Goal: Information Seeking & Learning: Learn about a topic

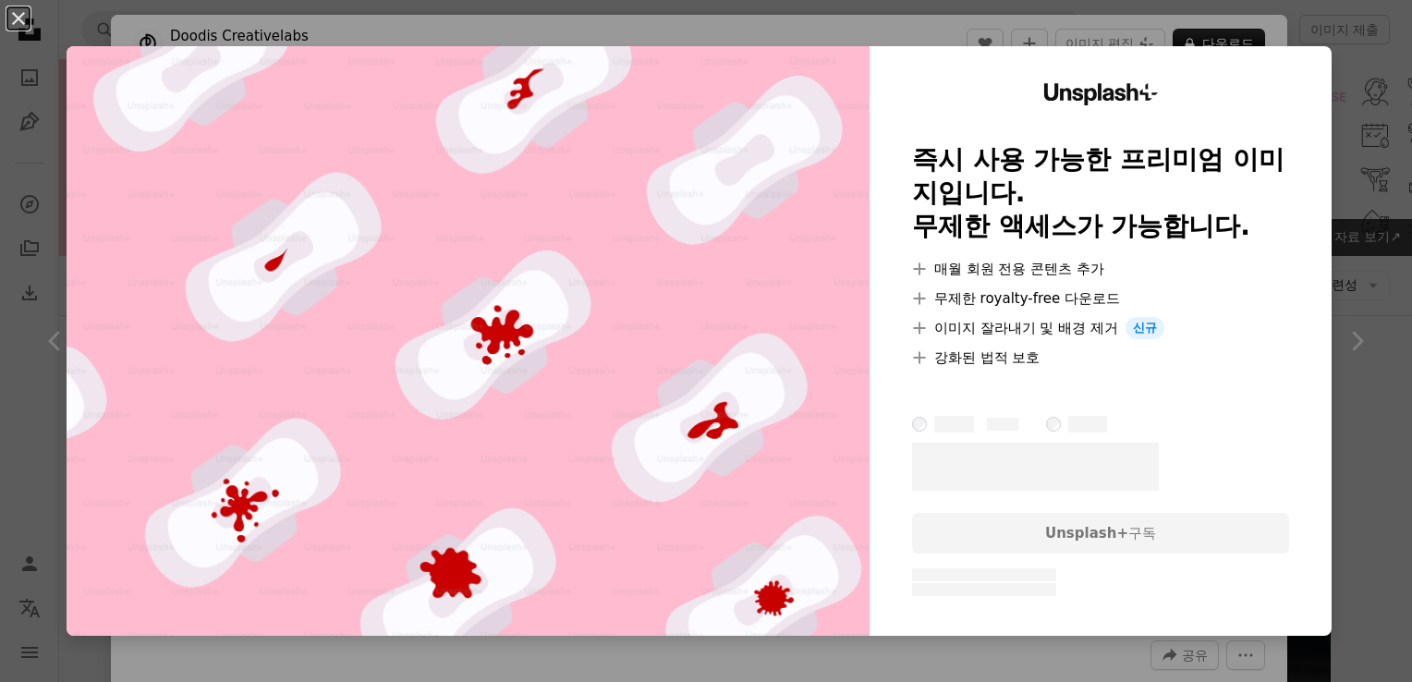
scroll to position [1571, 0]
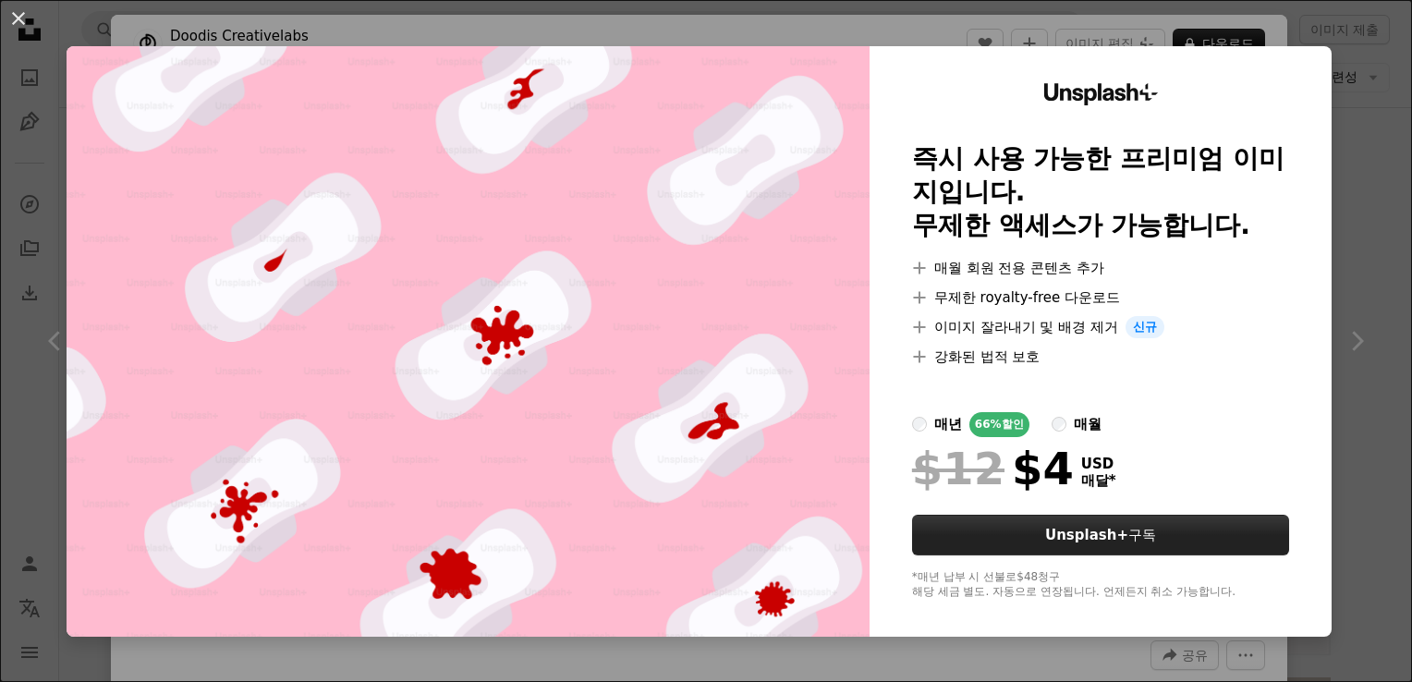
click at [1234, 523] on button "Unsplash+ 구독" at bounding box center [1100, 535] width 377 height 41
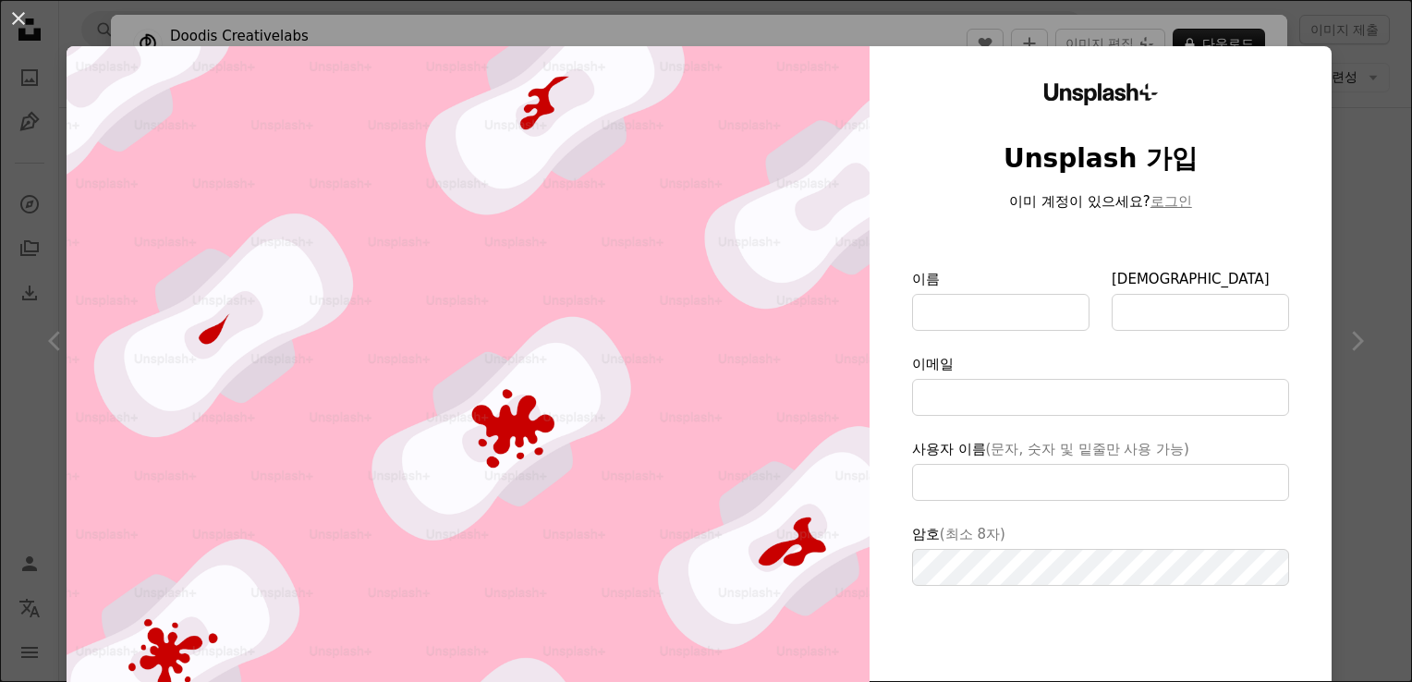
type input "**********"
click at [1361, 228] on div "An X shape Unsplash+ Unsplash 가입 이미 계정이 있으세요? 로그인 이름 성 이메일 사용자 이름 (문자, 숫자 및 밑줄만…" at bounding box center [706, 341] width 1412 height 682
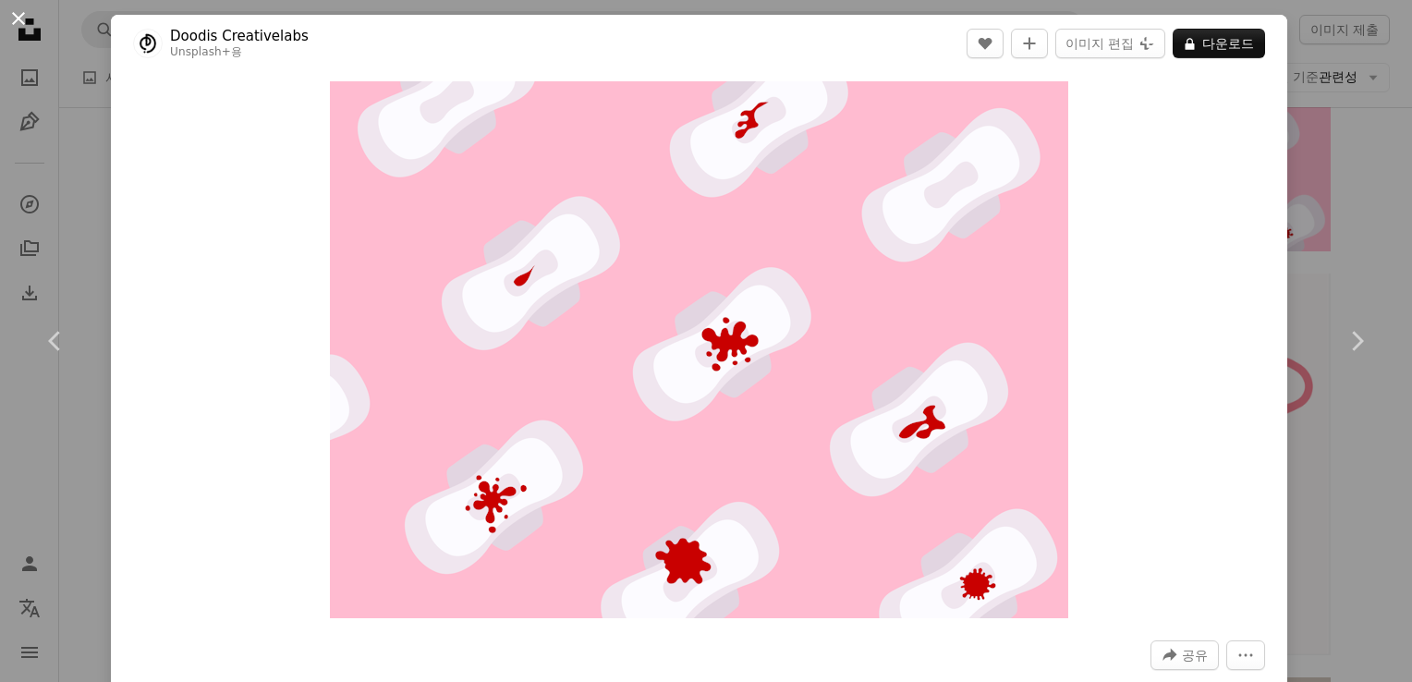
click at [10, 21] on button "An X shape" at bounding box center [18, 18] width 22 height 22
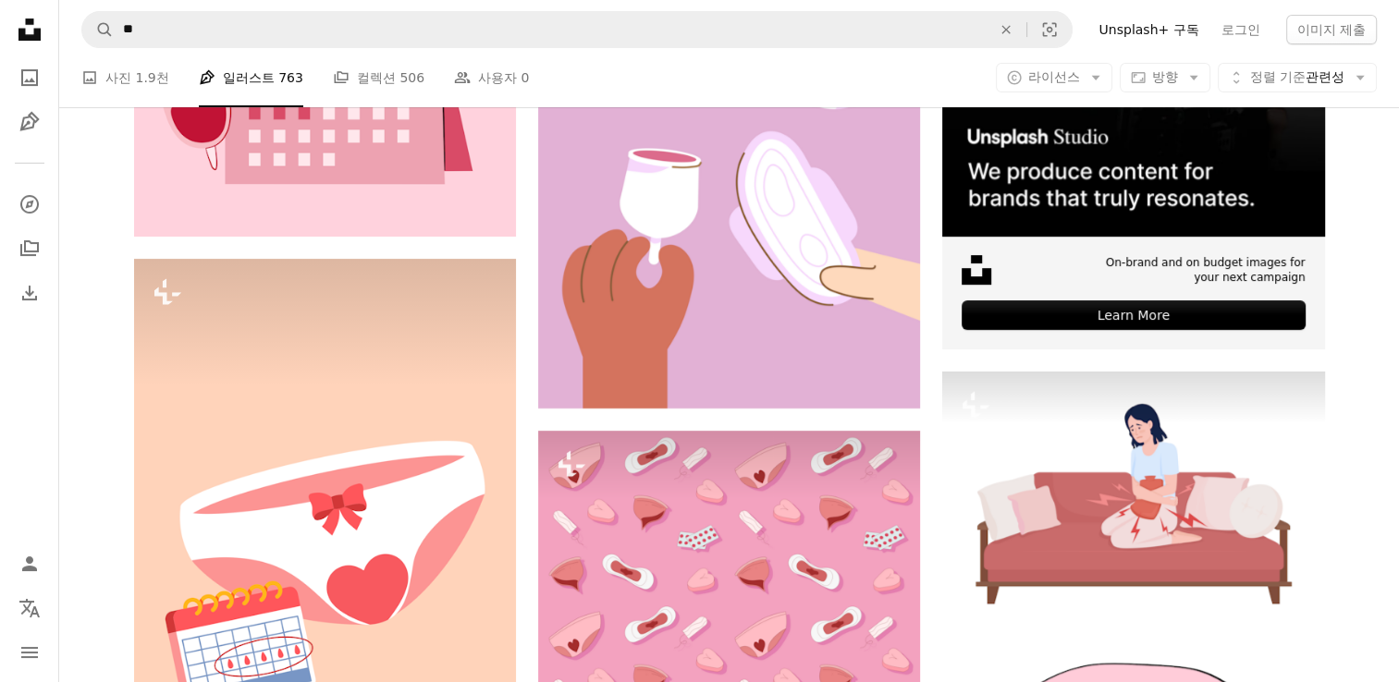
scroll to position [555, 0]
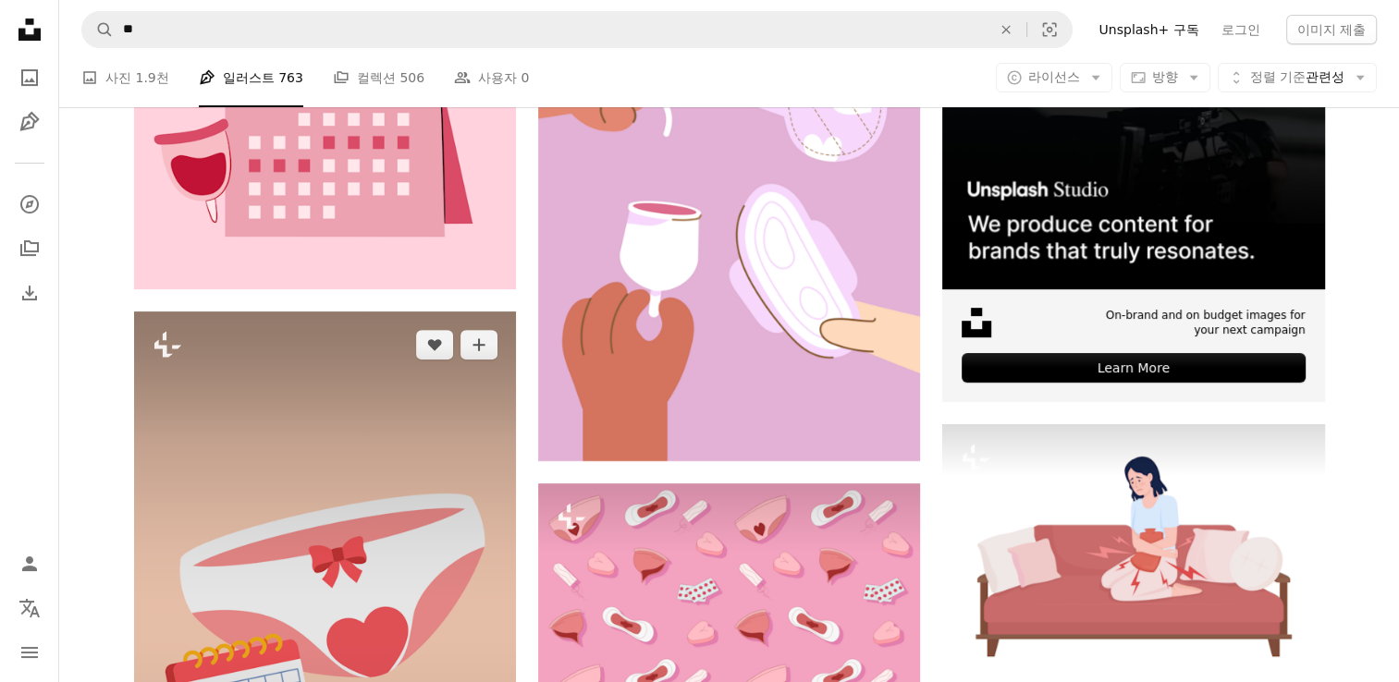
click at [393, 389] on img at bounding box center [325, 630] width 382 height 637
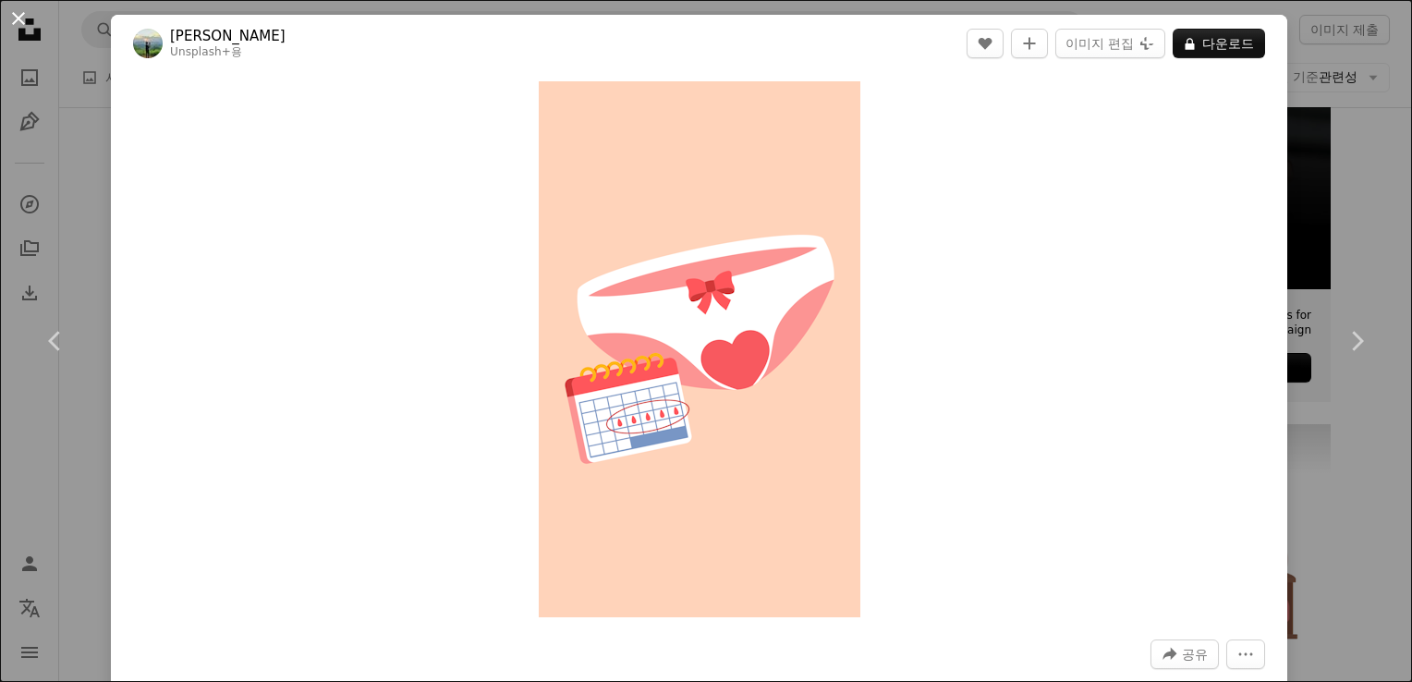
click at [27, 13] on button "An X shape" at bounding box center [18, 18] width 22 height 22
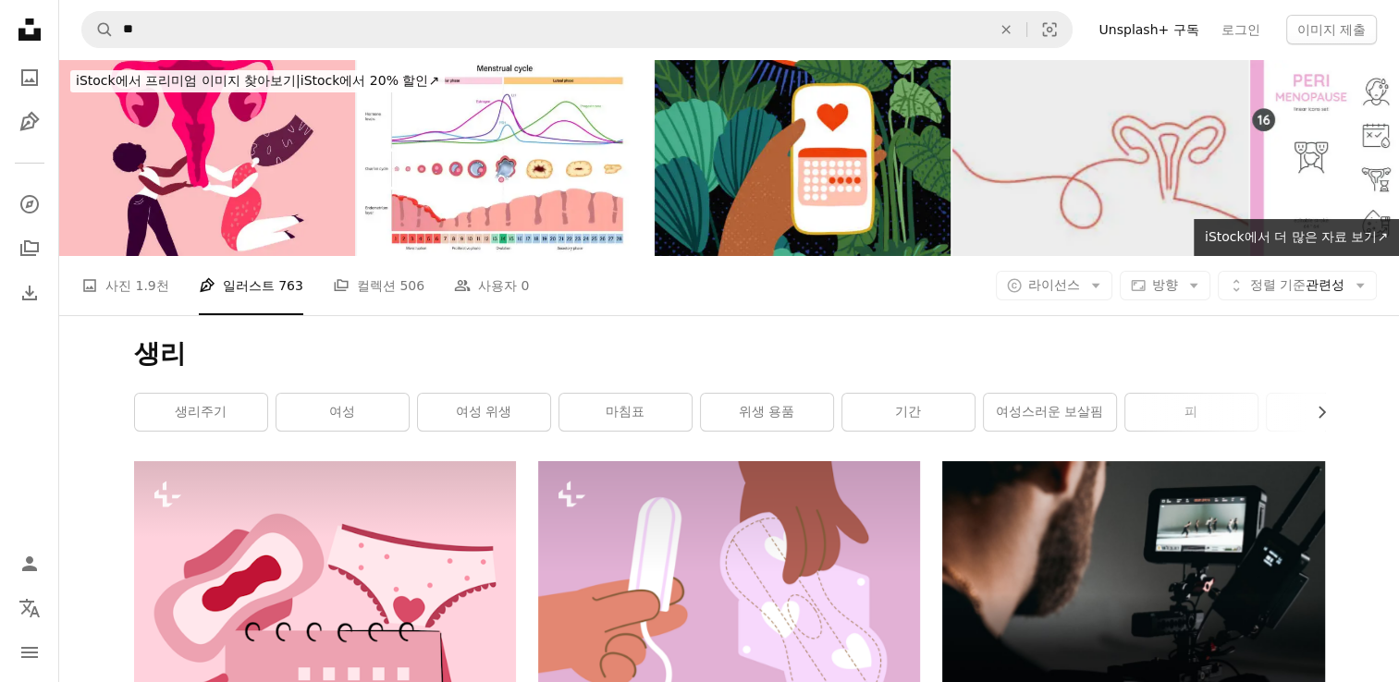
click at [1106, 132] on img at bounding box center [1100, 157] width 296 height 197
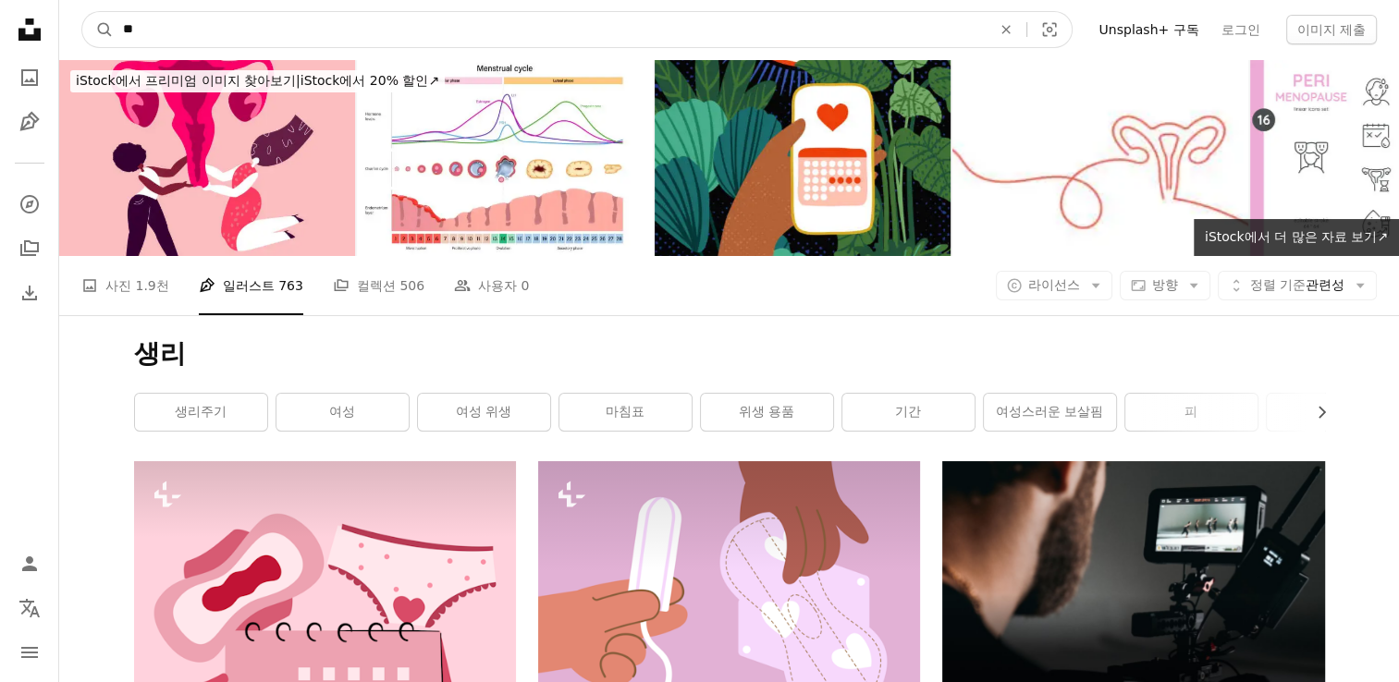
click at [269, 21] on input "**" at bounding box center [550, 29] width 872 height 35
type input "********"
click button "A magnifying glass" at bounding box center [97, 29] width 31 height 35
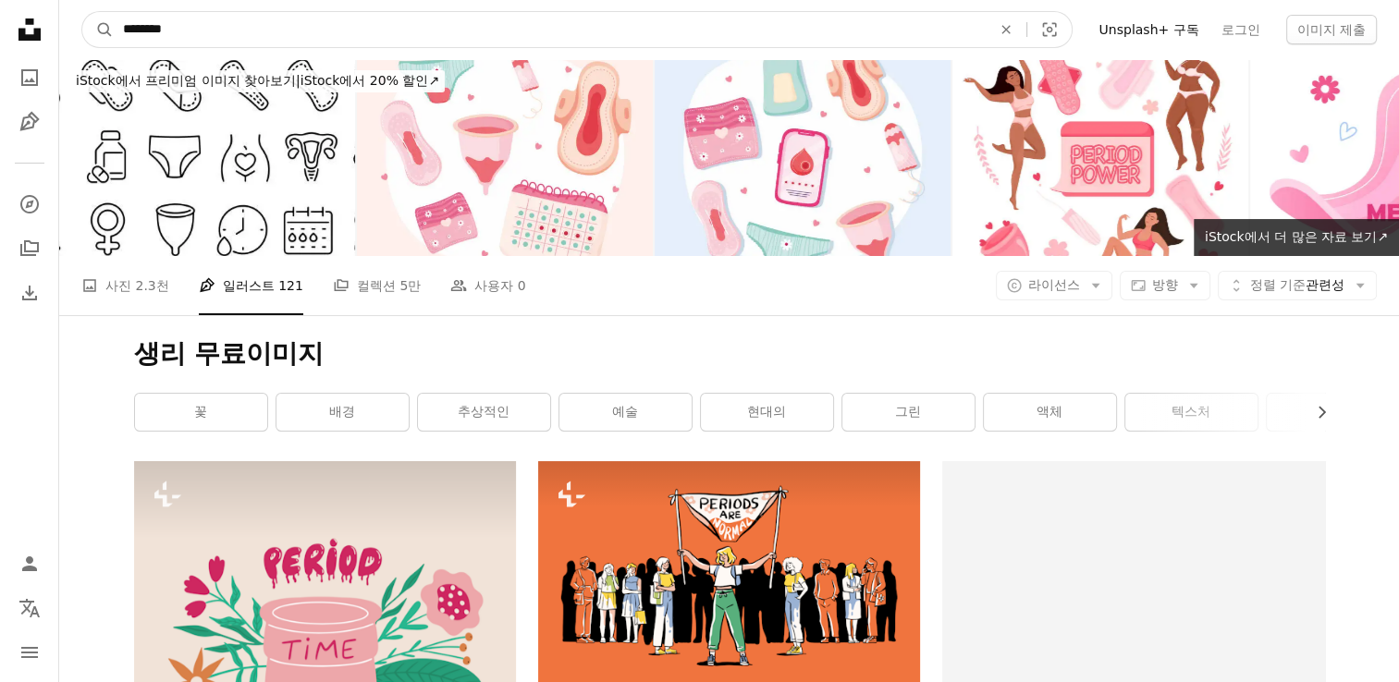
drag, startPoint x: 242, startPoint y: 22, endPoint x: 25, endPoint y: 19, distance: 217.2
type input "**********"
click button "A magnifying glass" at bounding box center [97, 29] width 31 height 35
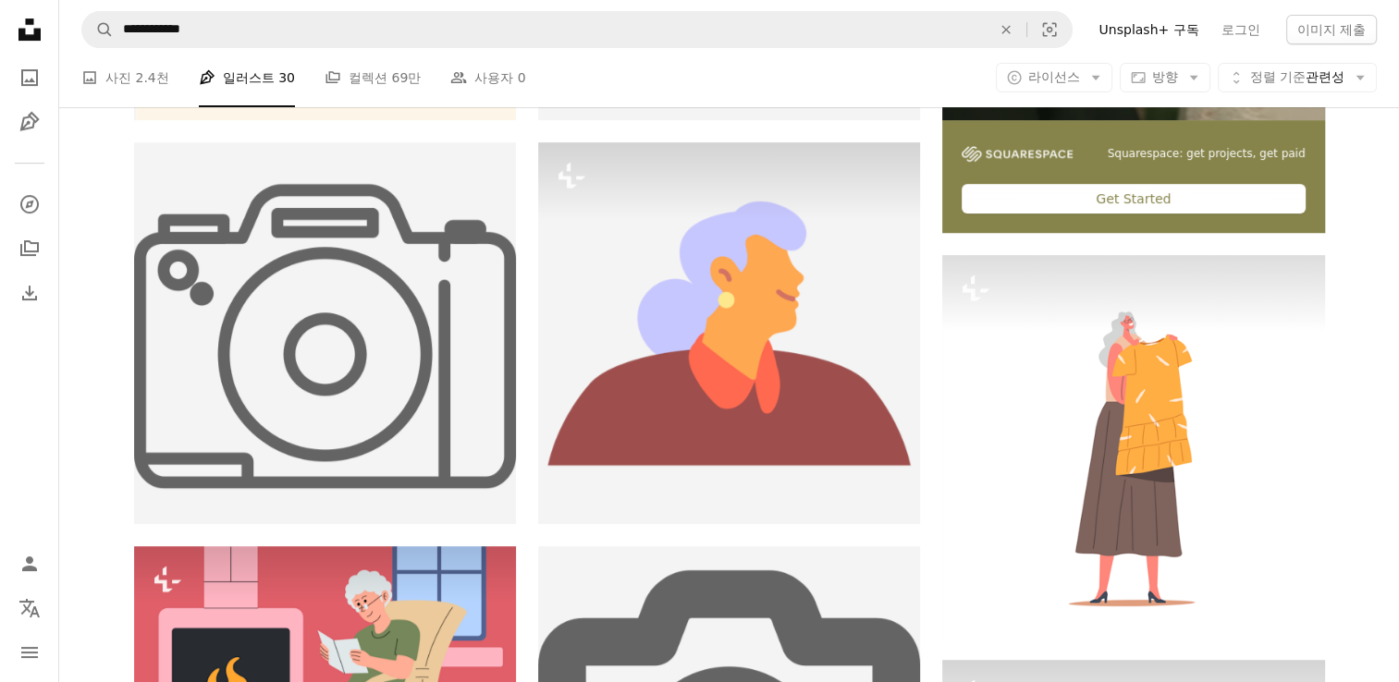
scroll to position [50, 0]
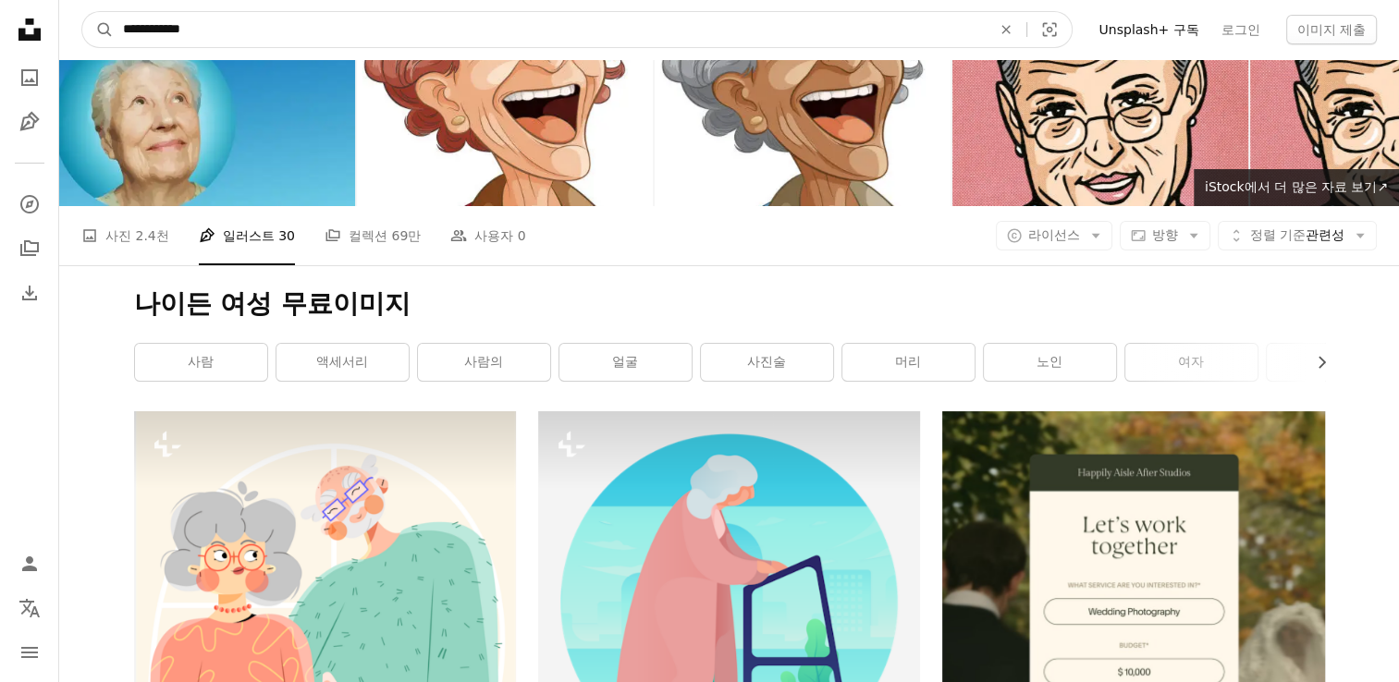
drag, startPoint x: 300, startPoint y: 36, endPoint x: 41, endPoint y: 25, distance: 260.0
type input "**********"
click button "A magnifying glass" at bounding box center [97, 29] width 31 height 35
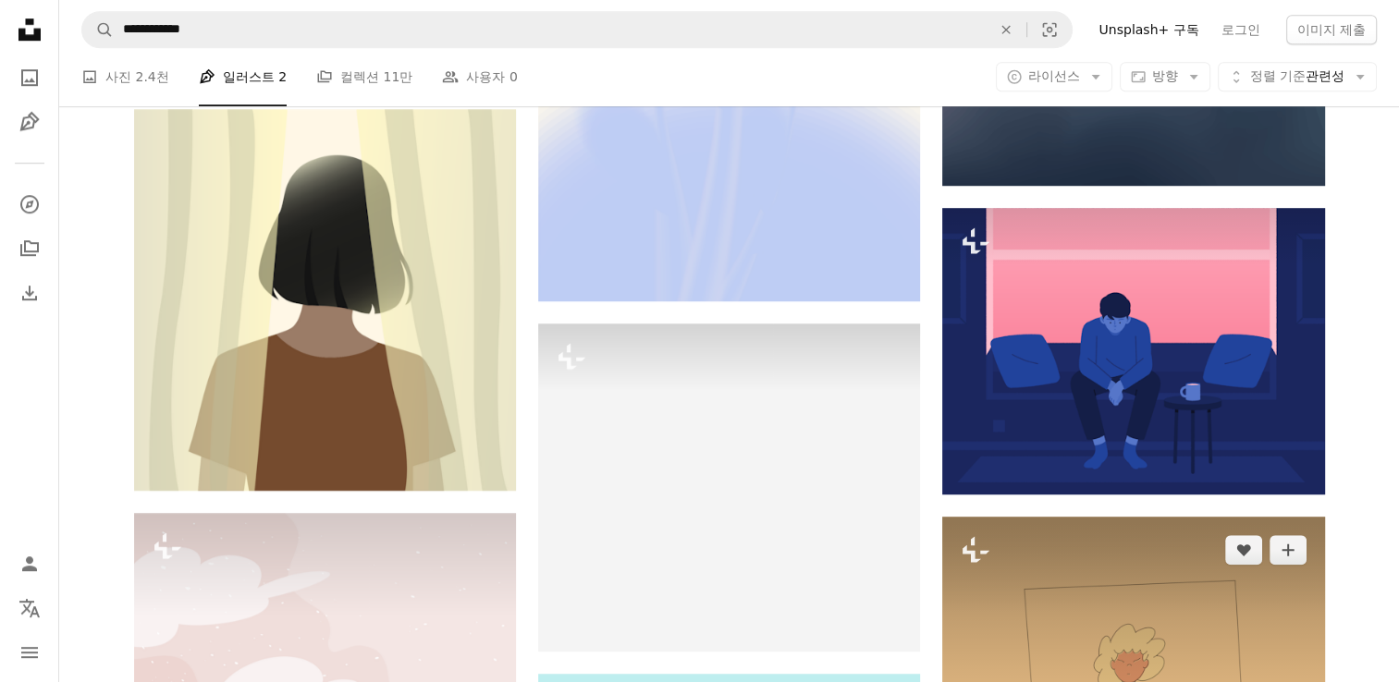
scroll to position [1479, 0]
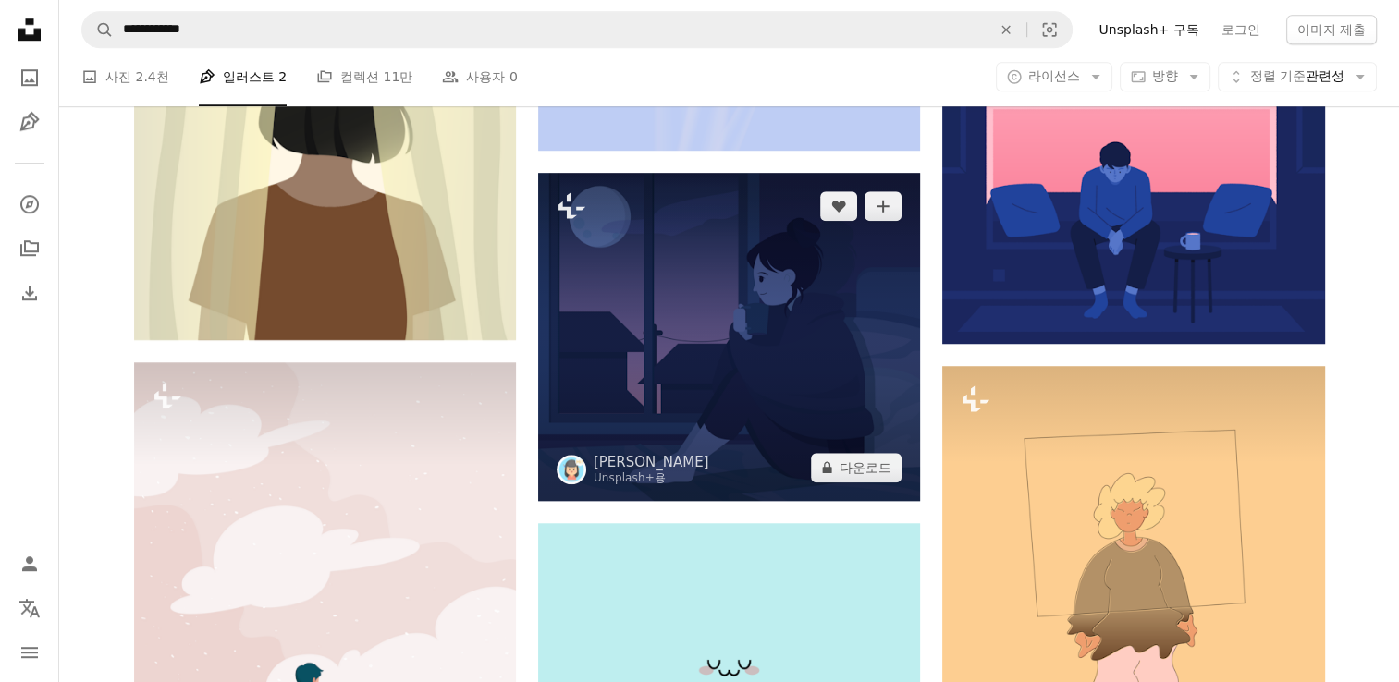
click at [636, 242] on img at bounding box center [729, 337] width 382 height 328
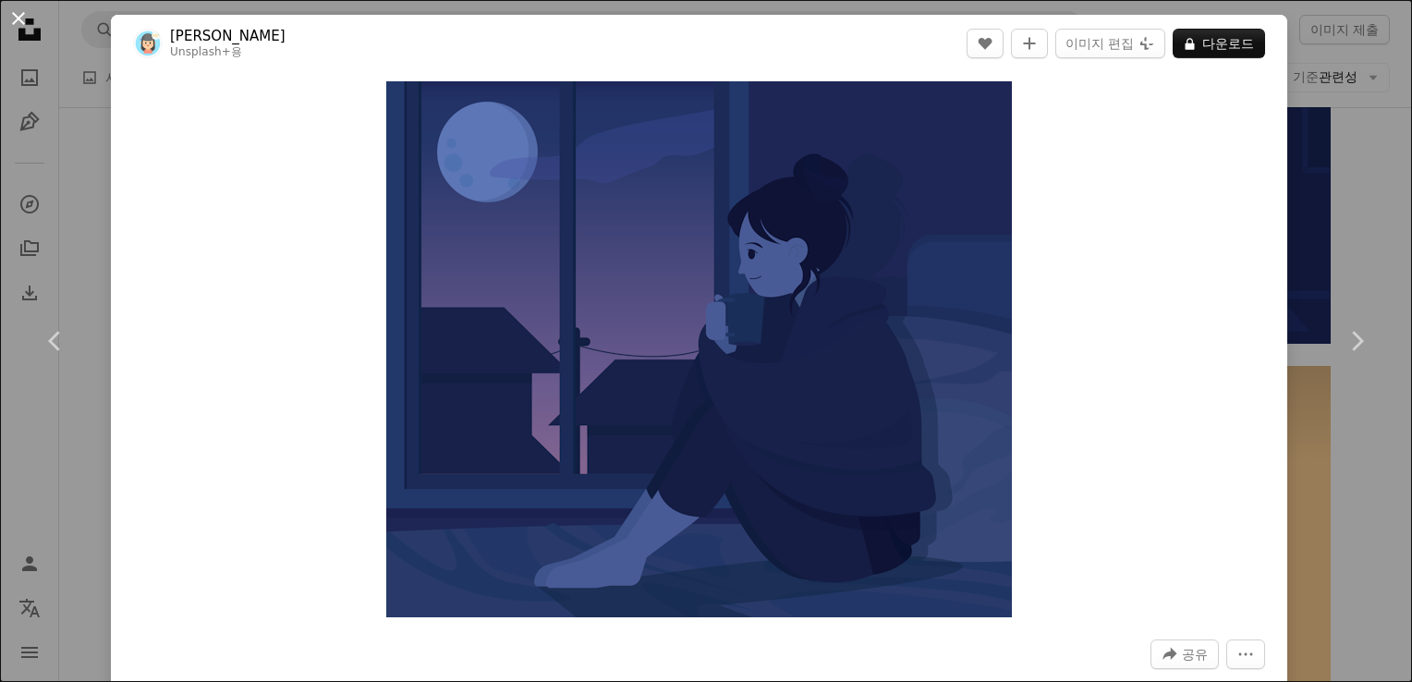
click at [30, 11] on button "An X shape" at bounding box center [18, 18] width 22 height 22
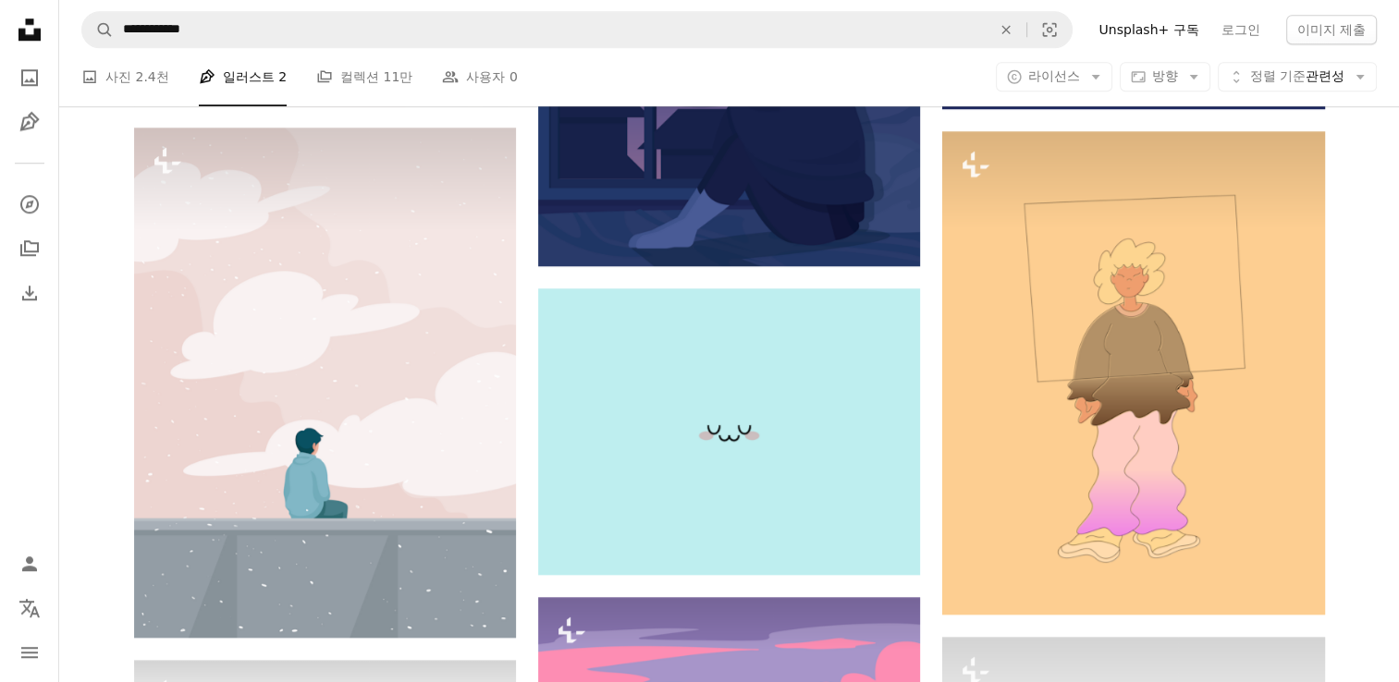
scroll to position [1849, 0]
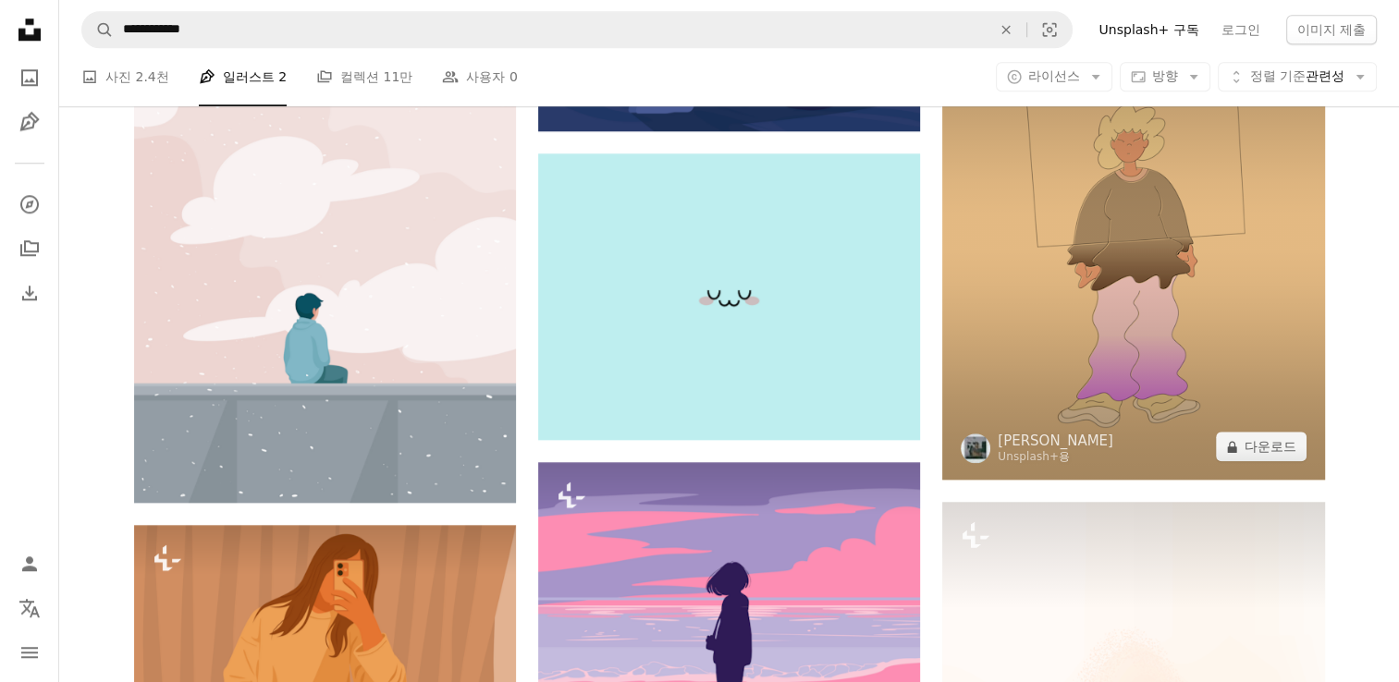
click at [1216, 263] on img at bounding box center [1133, 237] width 382 height 483
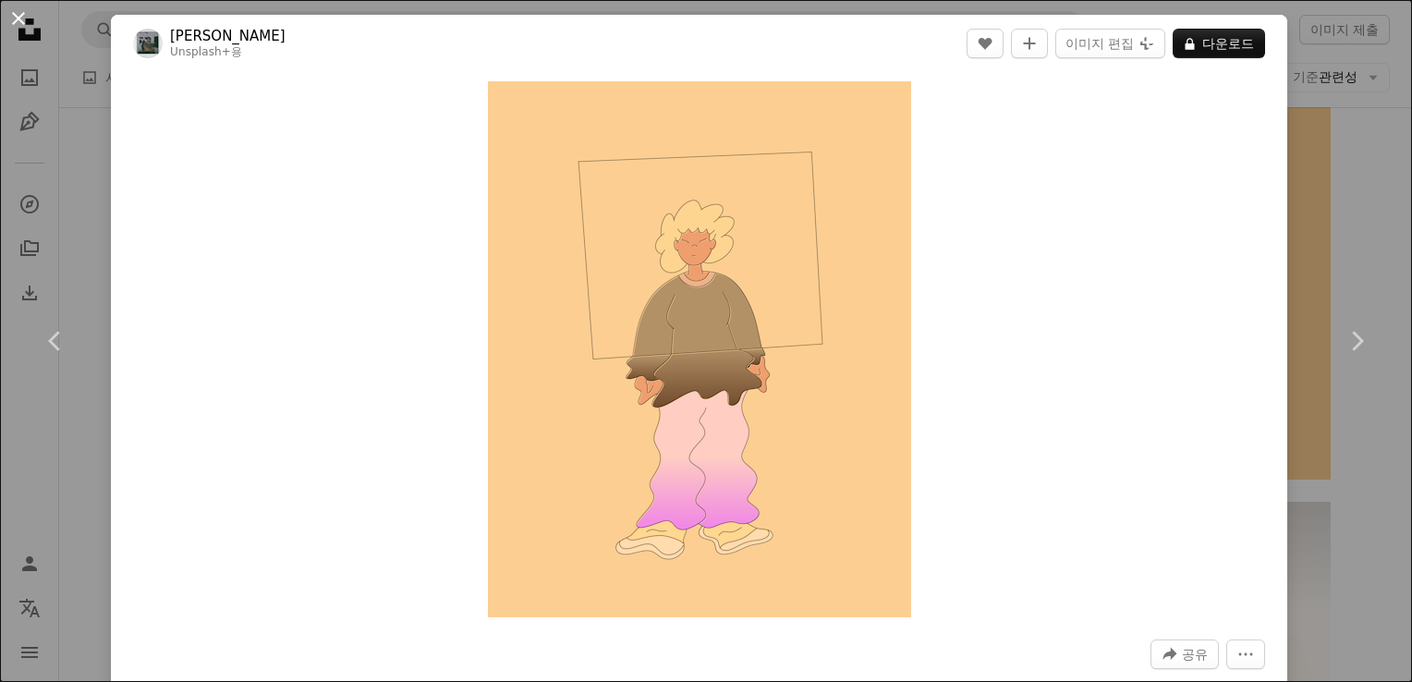
click at [12, 20] on button "An X shape" at bounding box center [18, 18] width 22 height 22
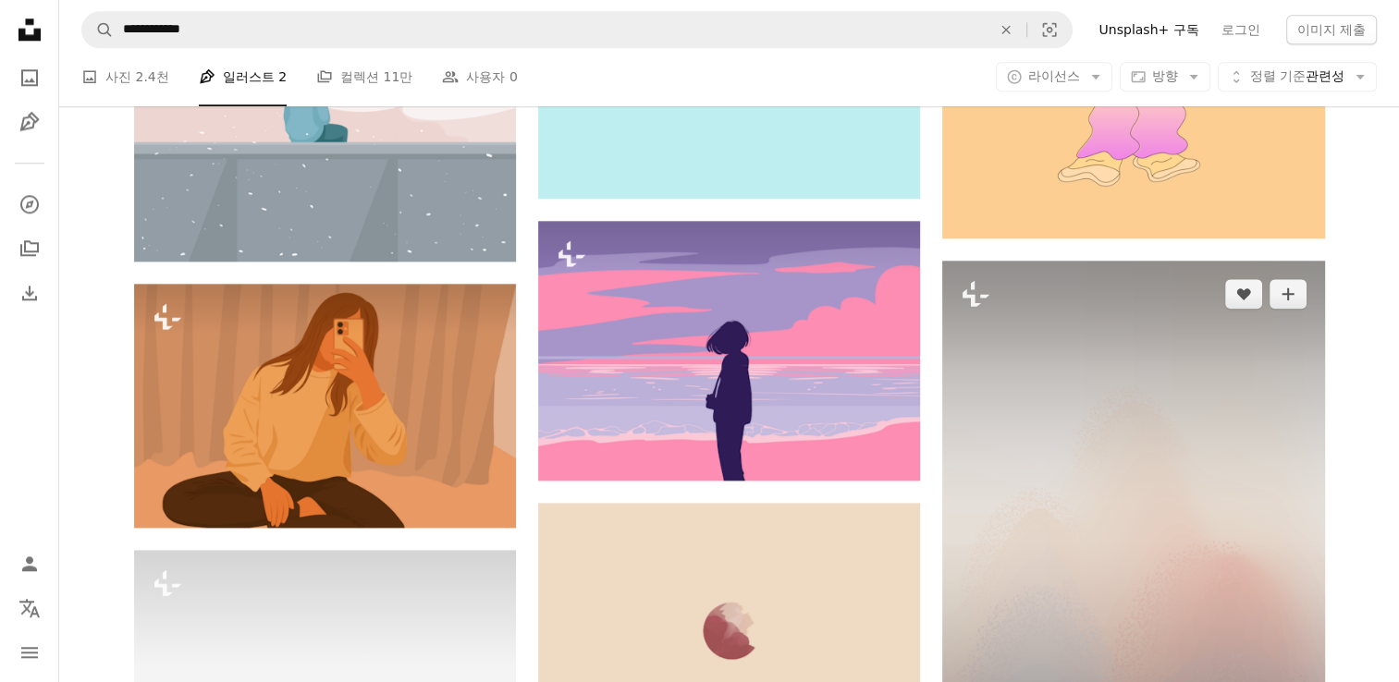
scroll to position [2218, 0]
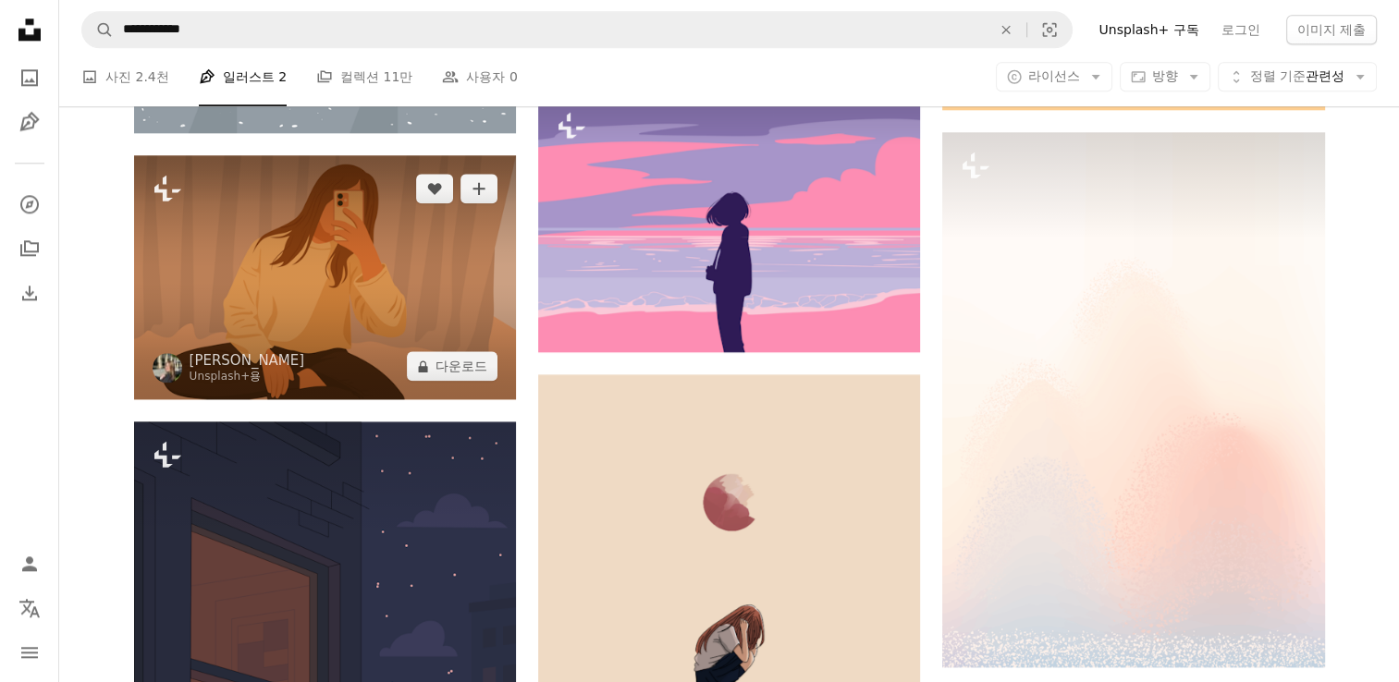
click at [398, 292] on img at bounding box center [325, 277] width 382 height 245
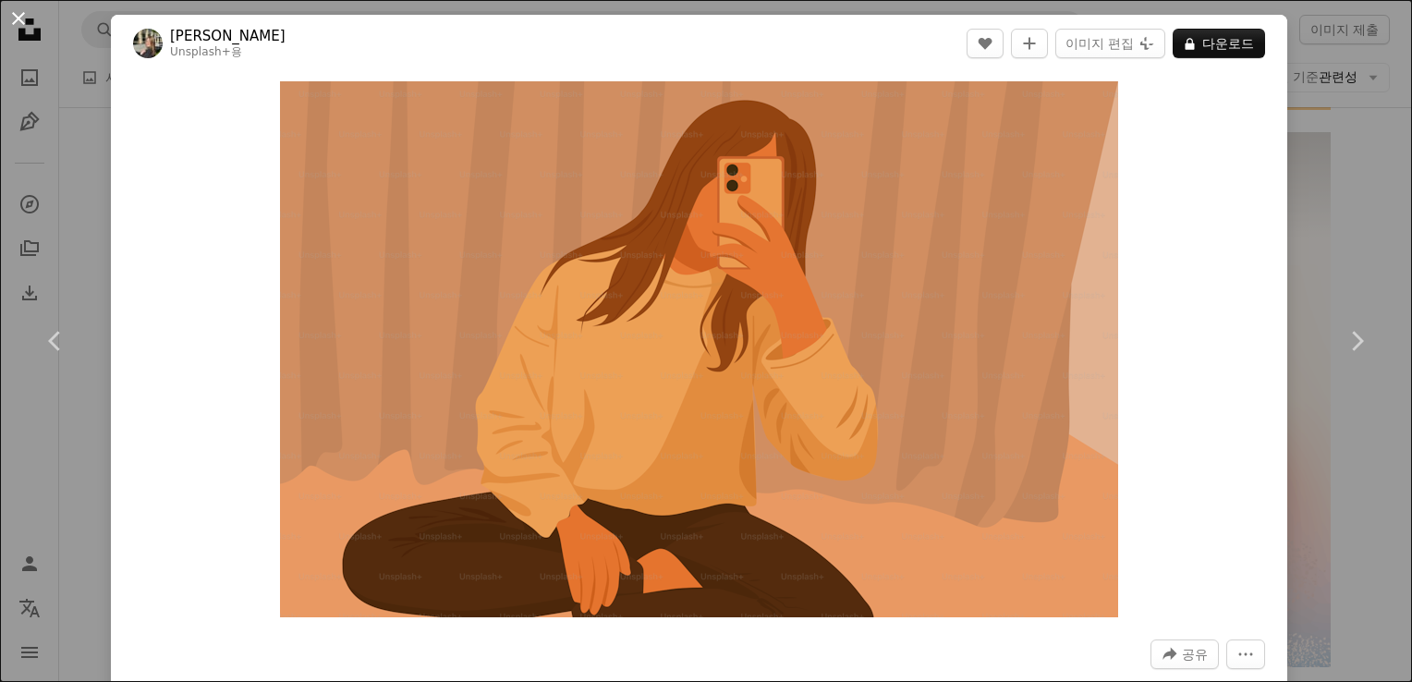
click at [7, 8] on button "An X shape" at bounding box center [18, 18] width 22 height 22
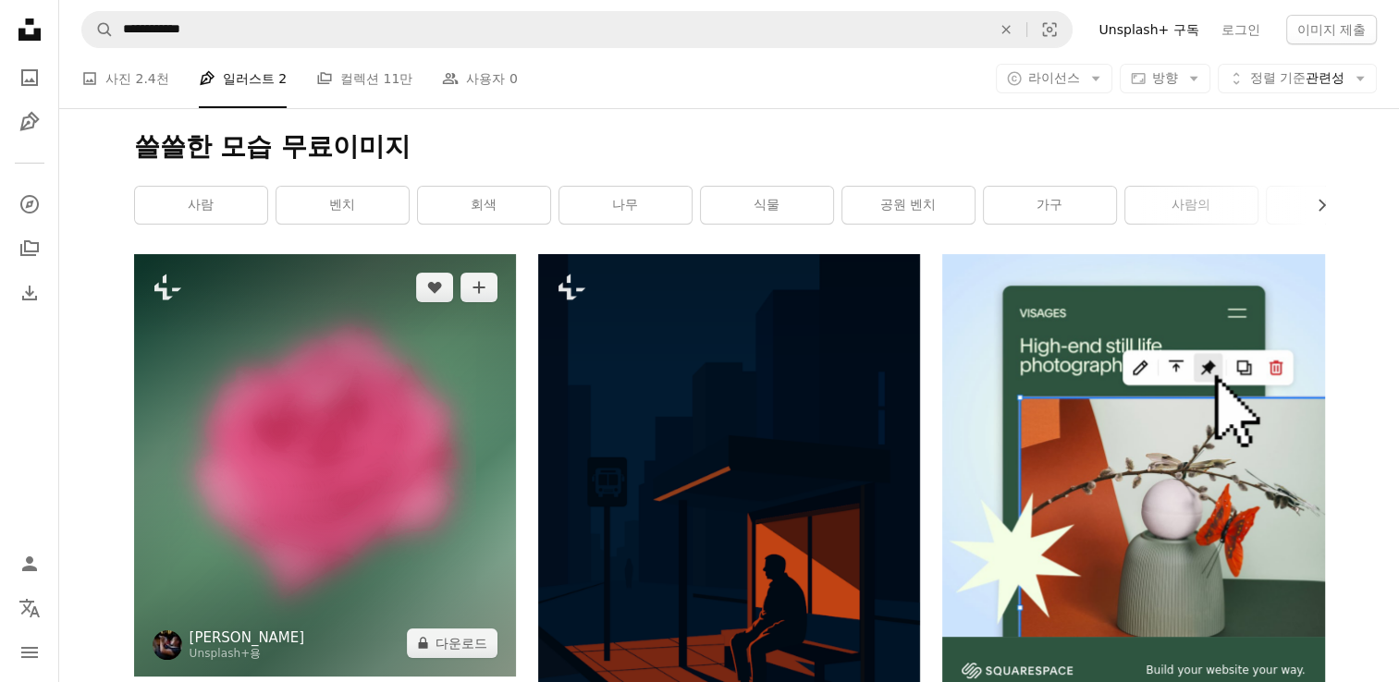
scroll to position [41, 0]
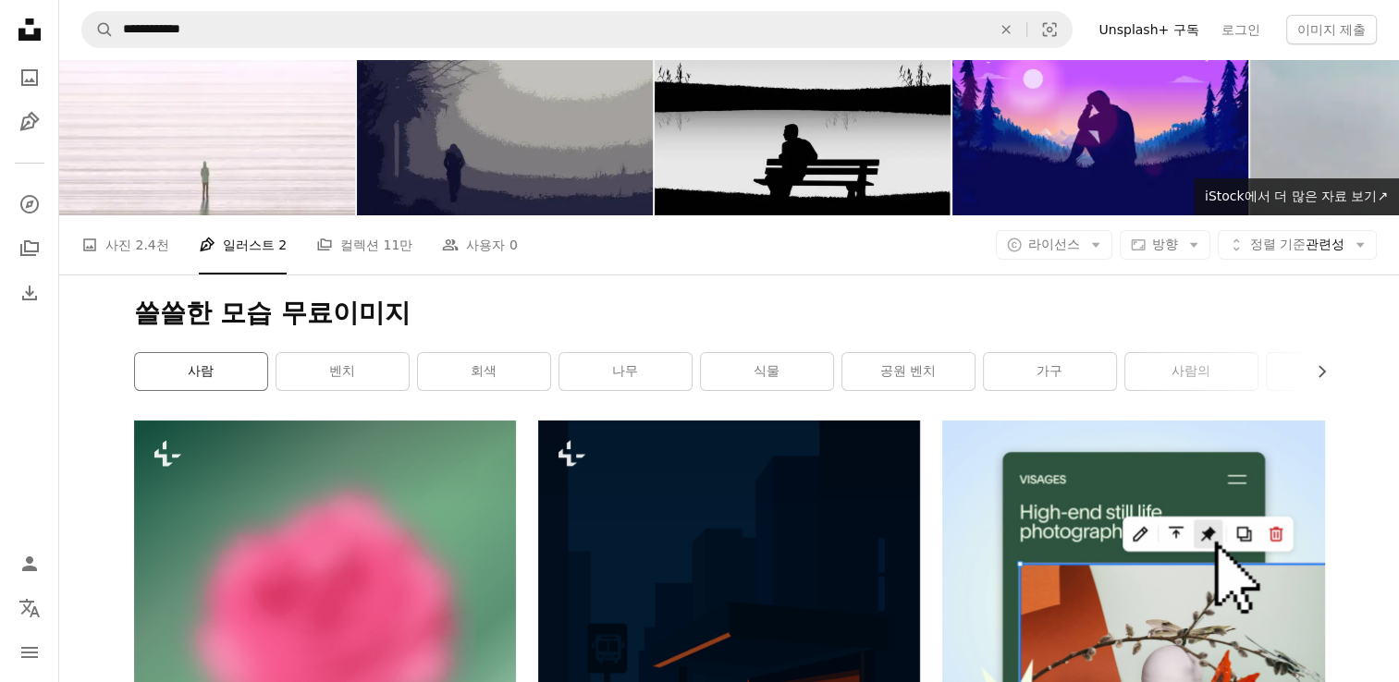
click at [226, 364] on link "사람" at bounding box center [201, 371] width 132 height 37
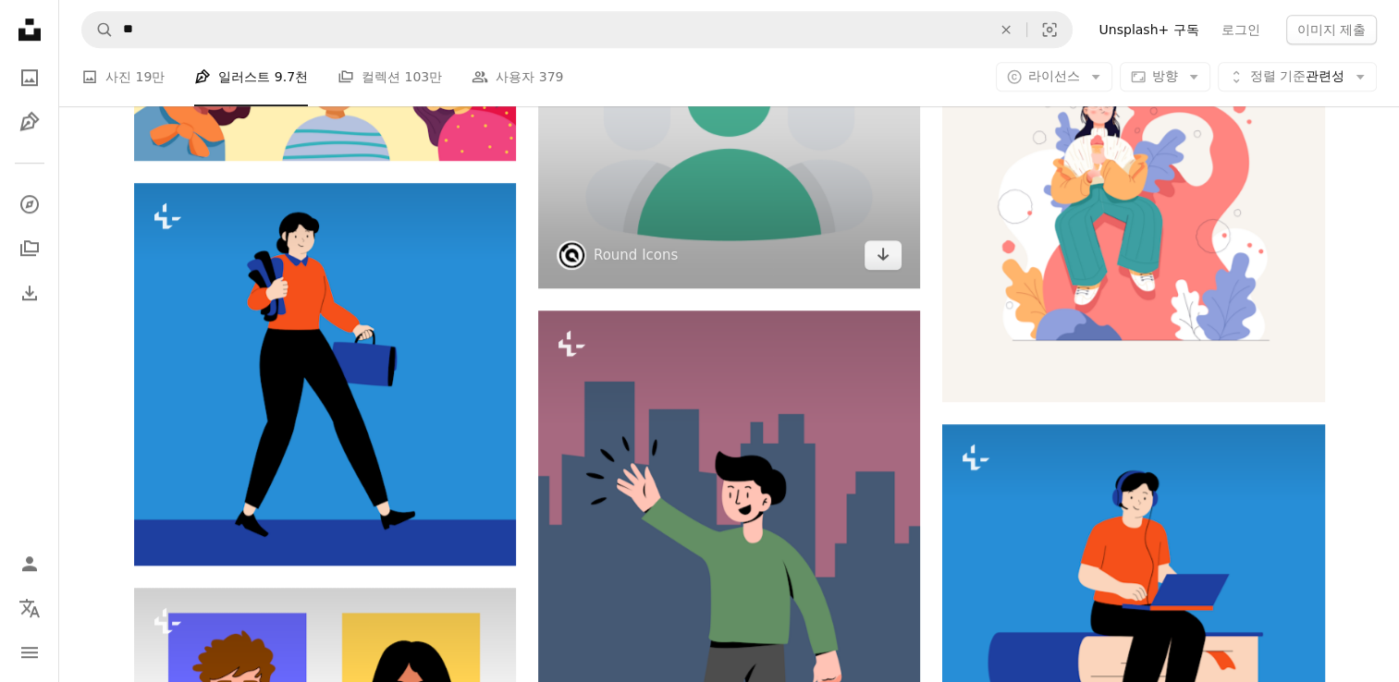
scroll to position [1387, 0]
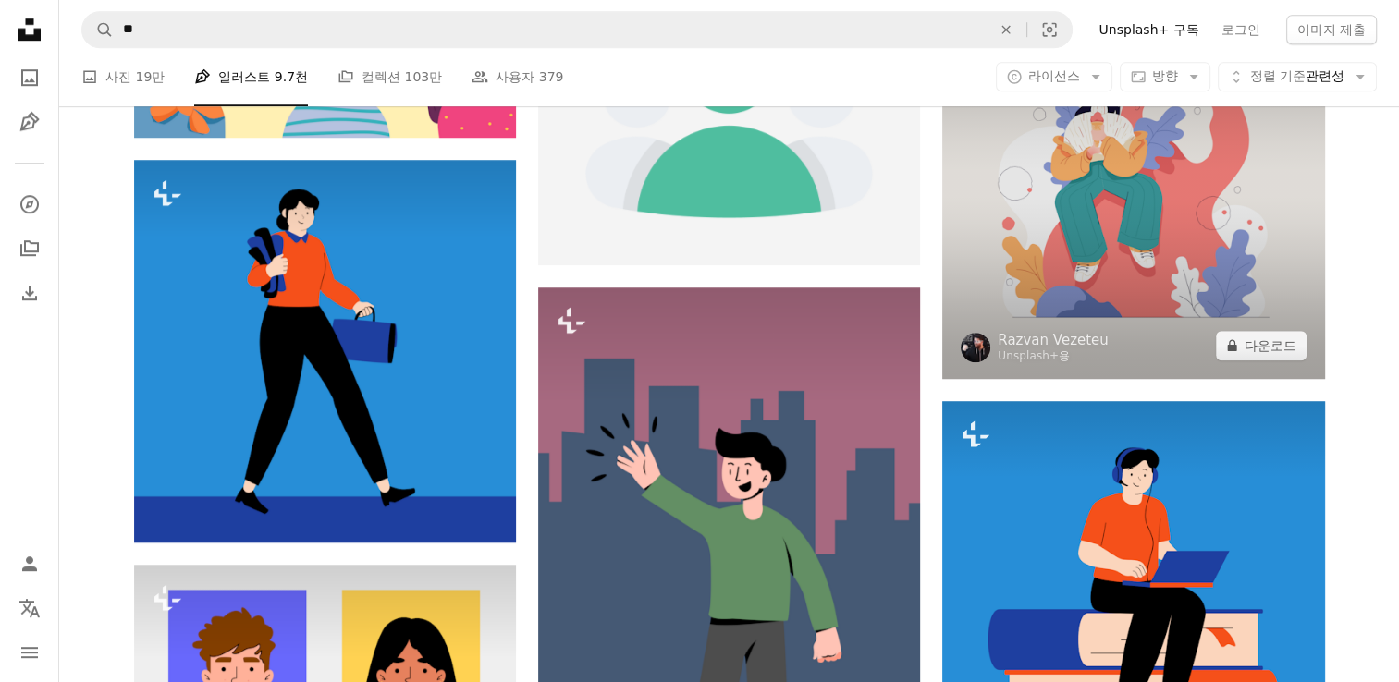
click at [1102, 246] on img at bounding box center [1133, 188] width 382 height 382
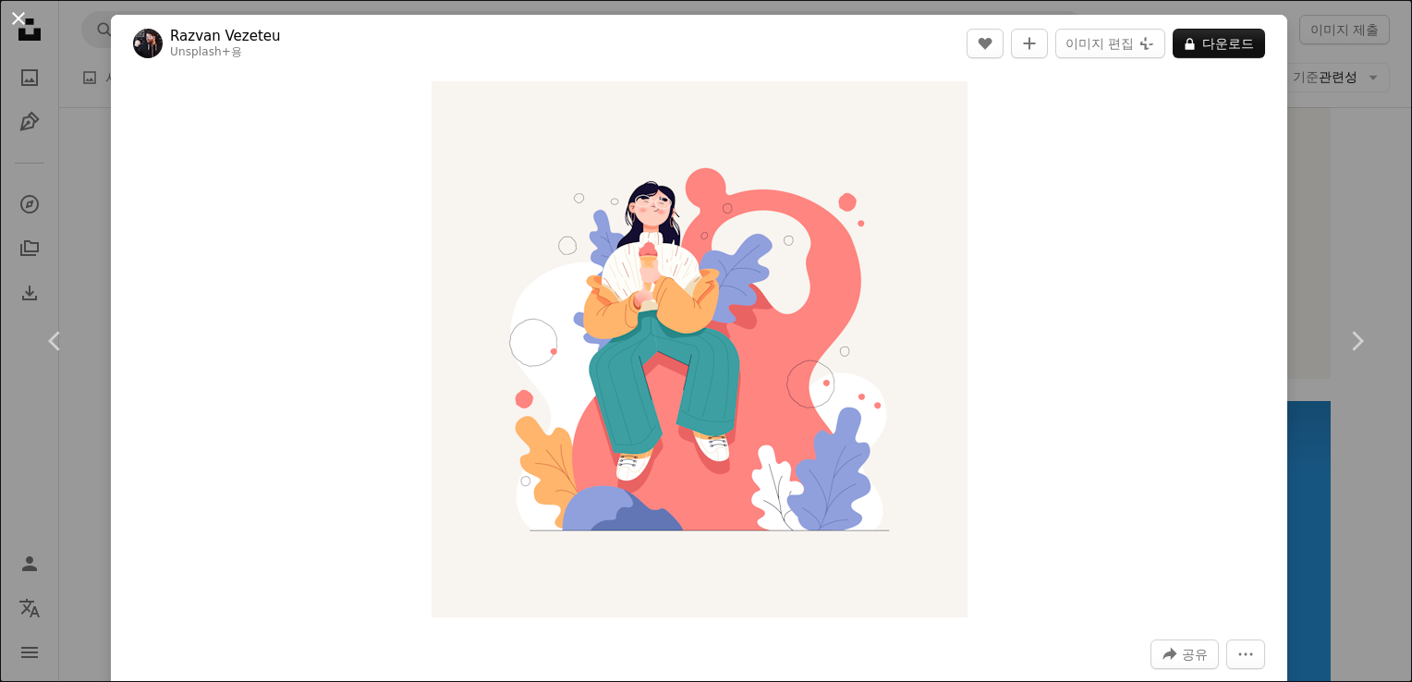
click at [30, 18] on button "An X shape" at bounding box center [18, 18] width 22 height 22
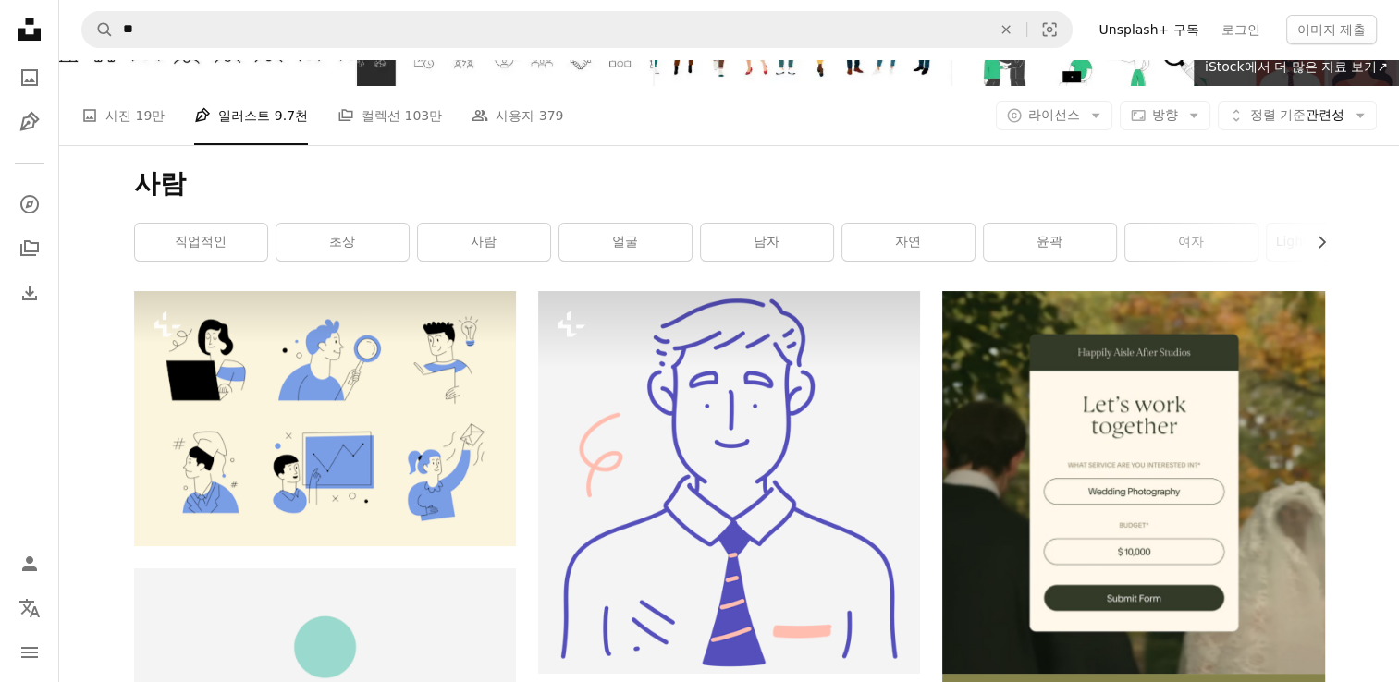
scroll to position [30, 0]
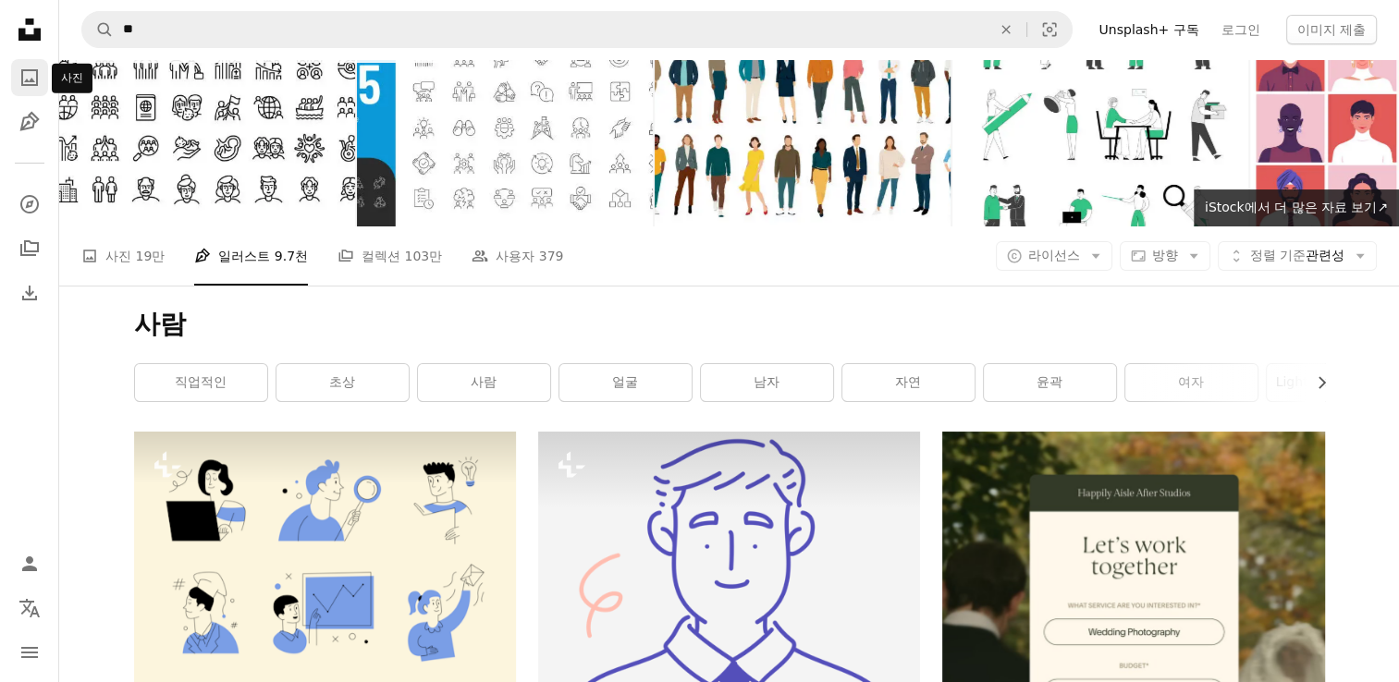
click at [20, 65] on link "A photo" at bounding box center [29, 77] width 37 height 37
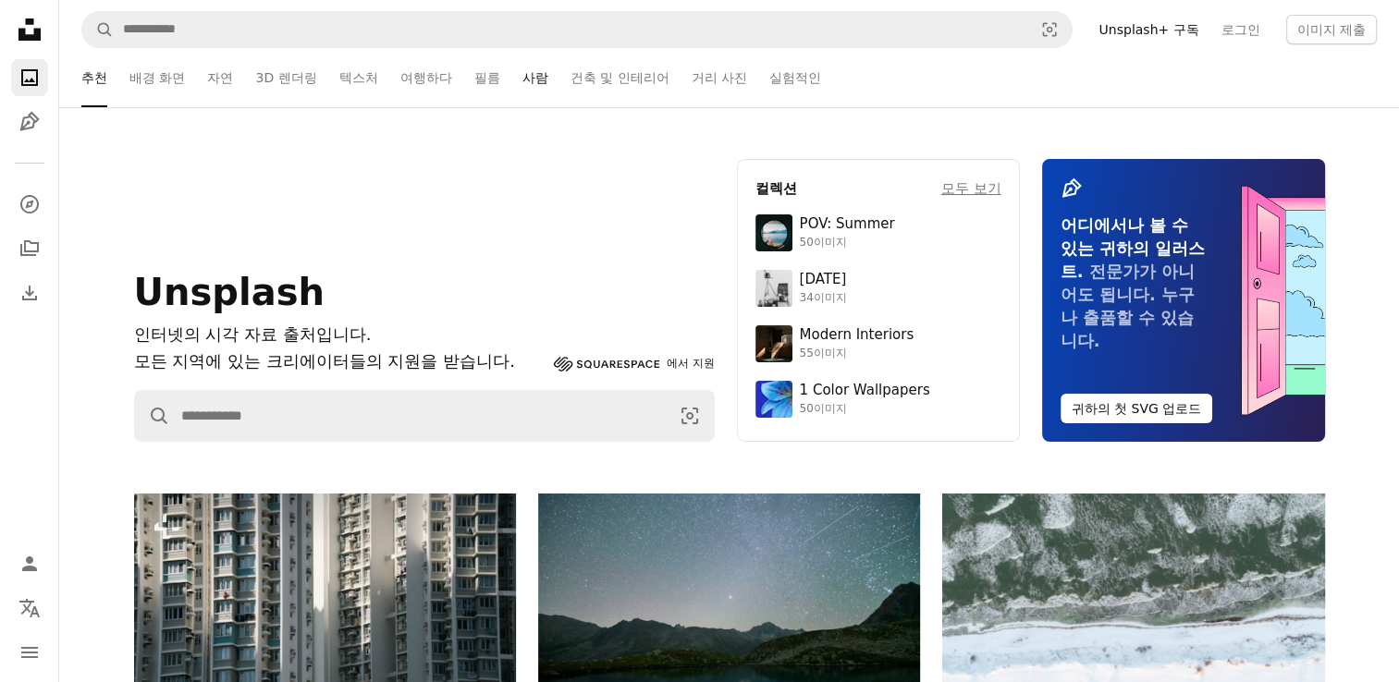
click at [537, 76] on link "사람" at bounding box center [535, 77] width 26 height 59
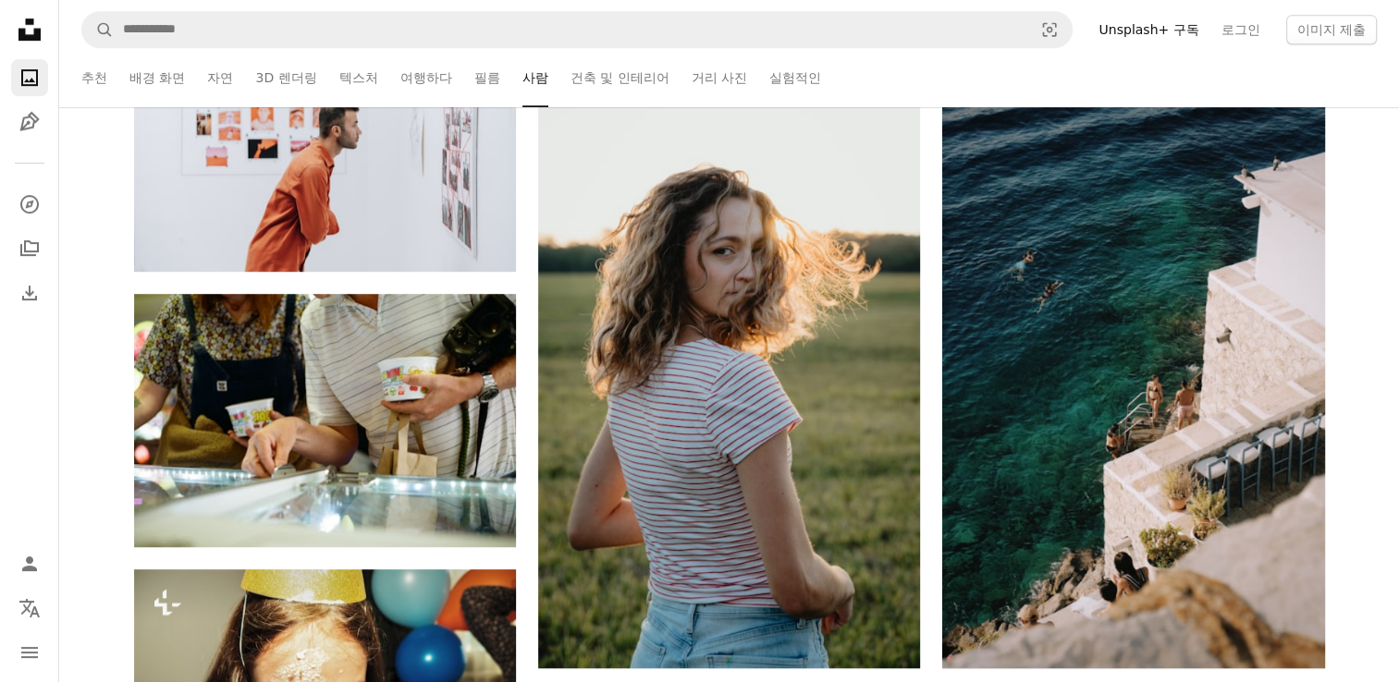
scroll to position [1109, 0]
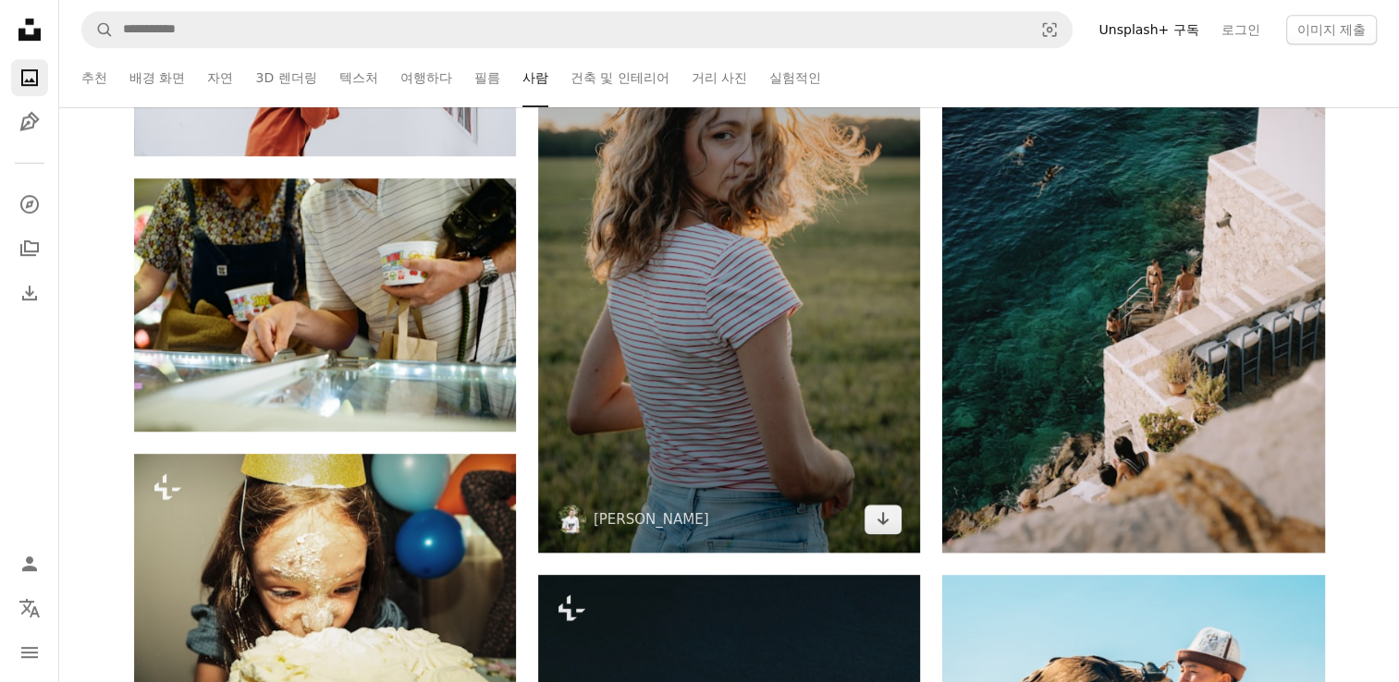
click at [708, 357] on img at bounding box center [729, 266] width 382 height 573
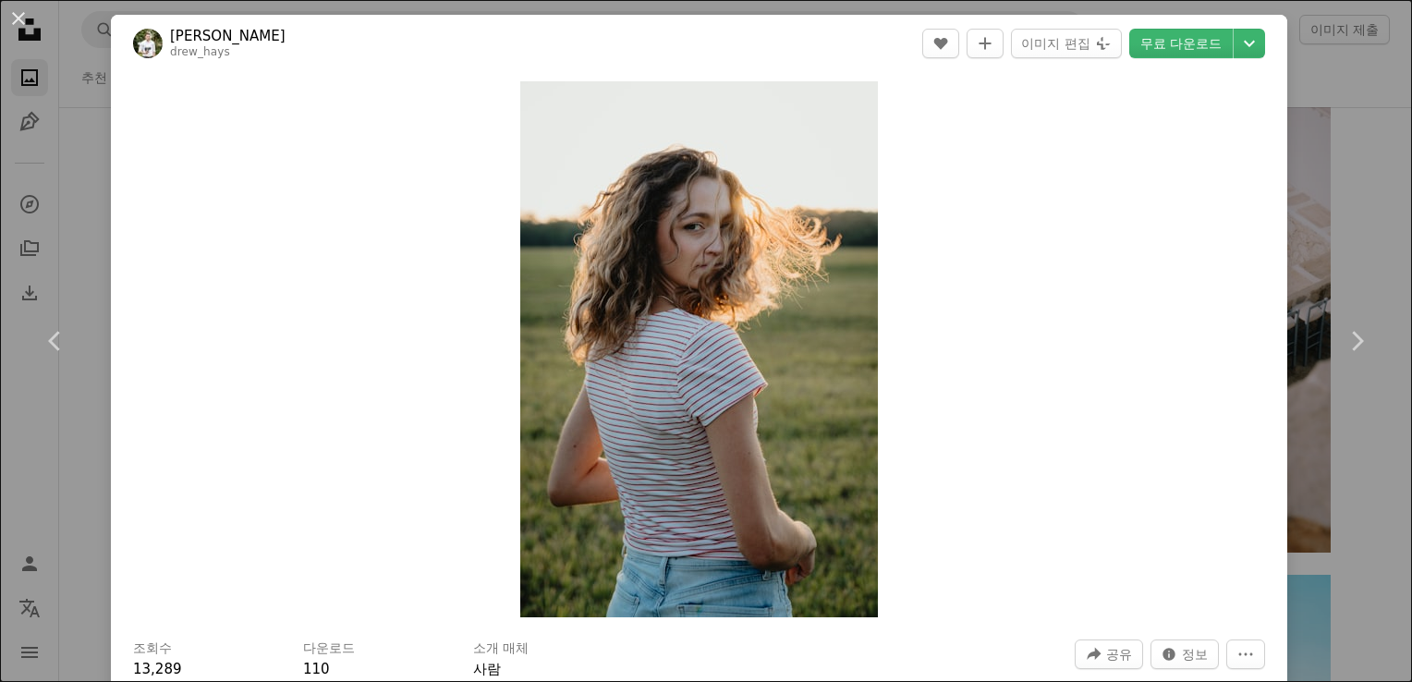
click at [1158, 249] on div "Zoom in" at bounding box center [699, 349] width 1177 height 555
click at [7, 11] on button "An X shape" at bounding box center [18, 18] width 22 height 22
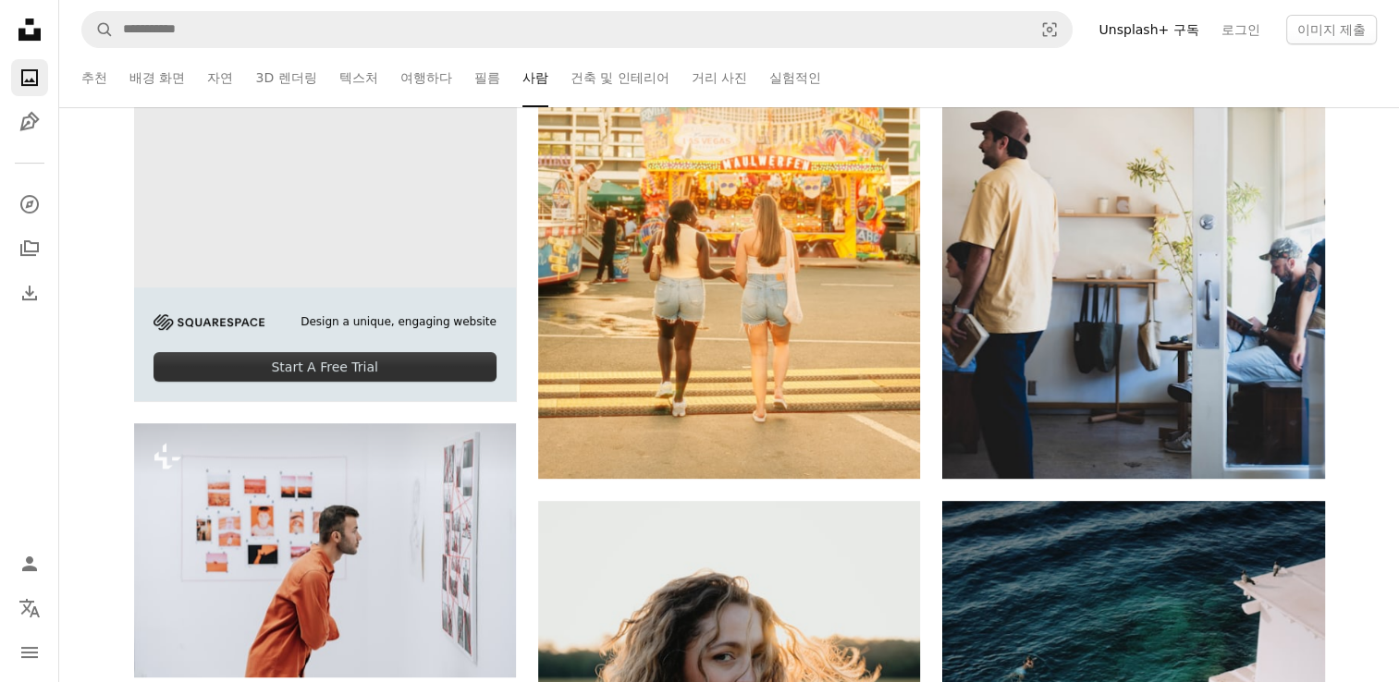
scroll to position [556, 0]
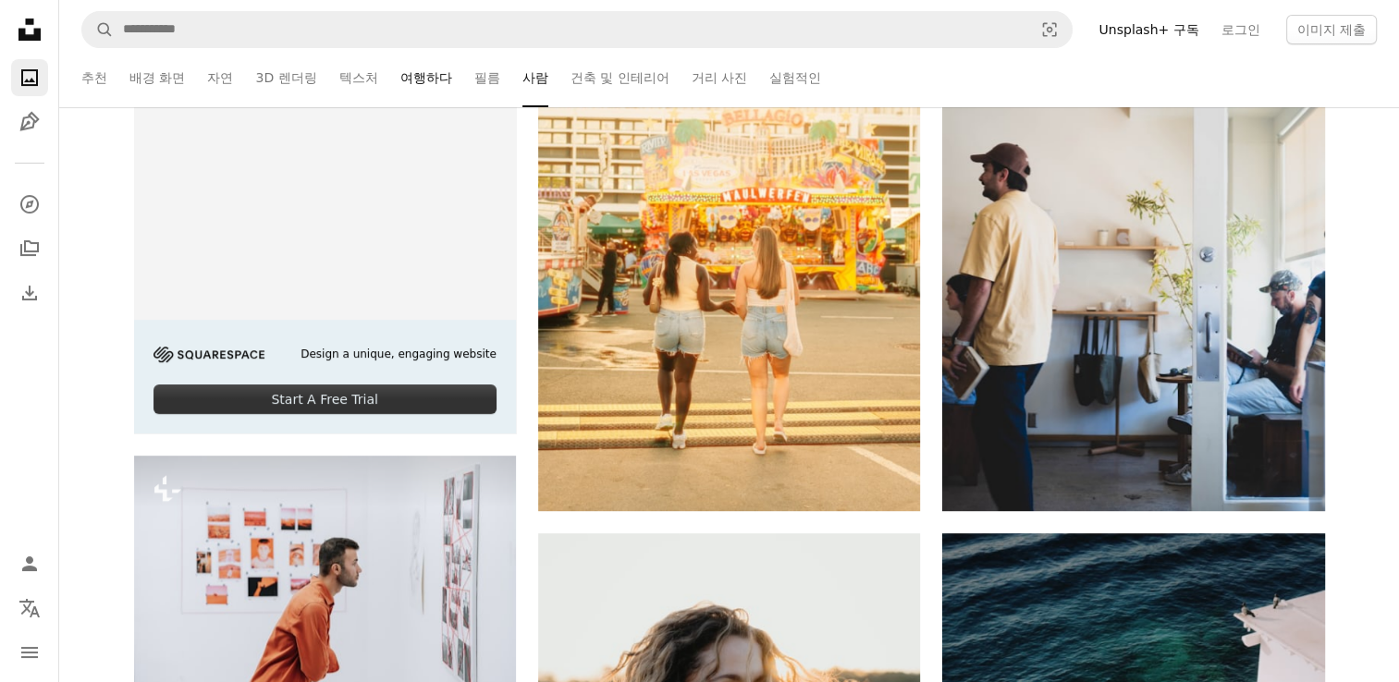
click at [434, 87] on link "여행하다" at bounding box center [426, 77] width 52 height 59
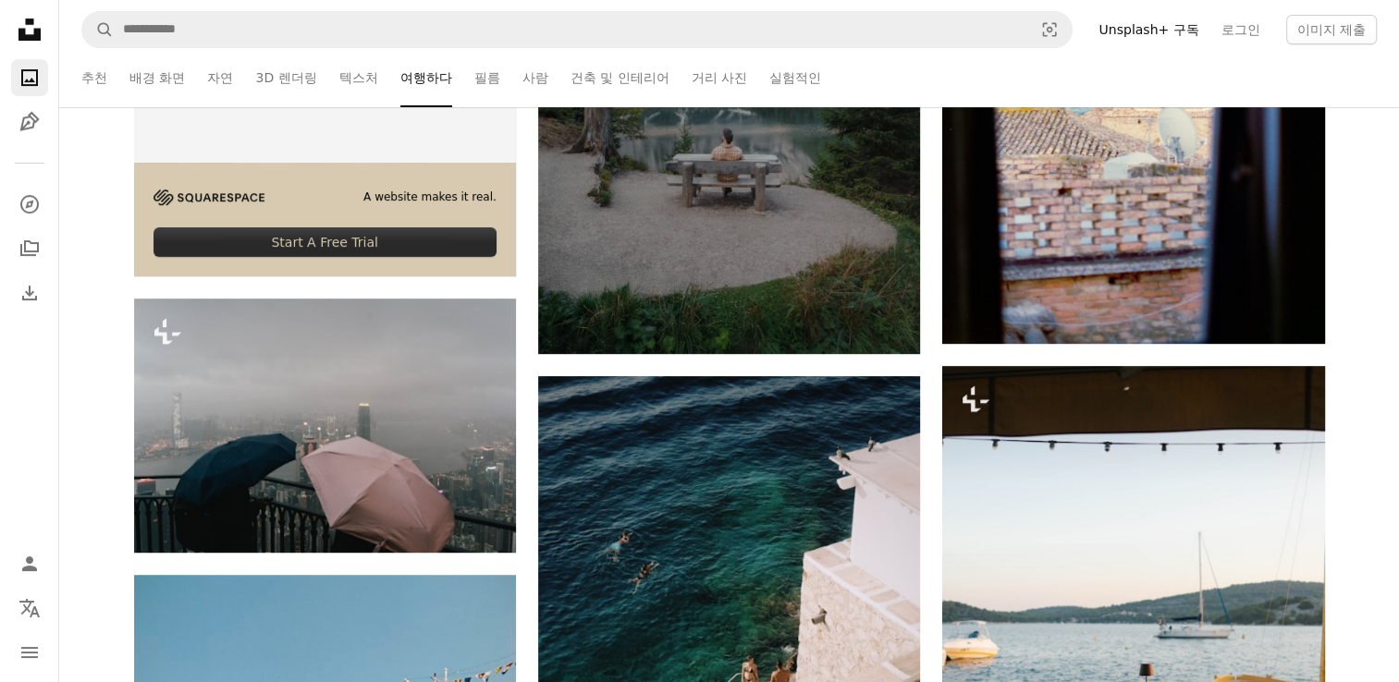
scroll to position [155, 0]
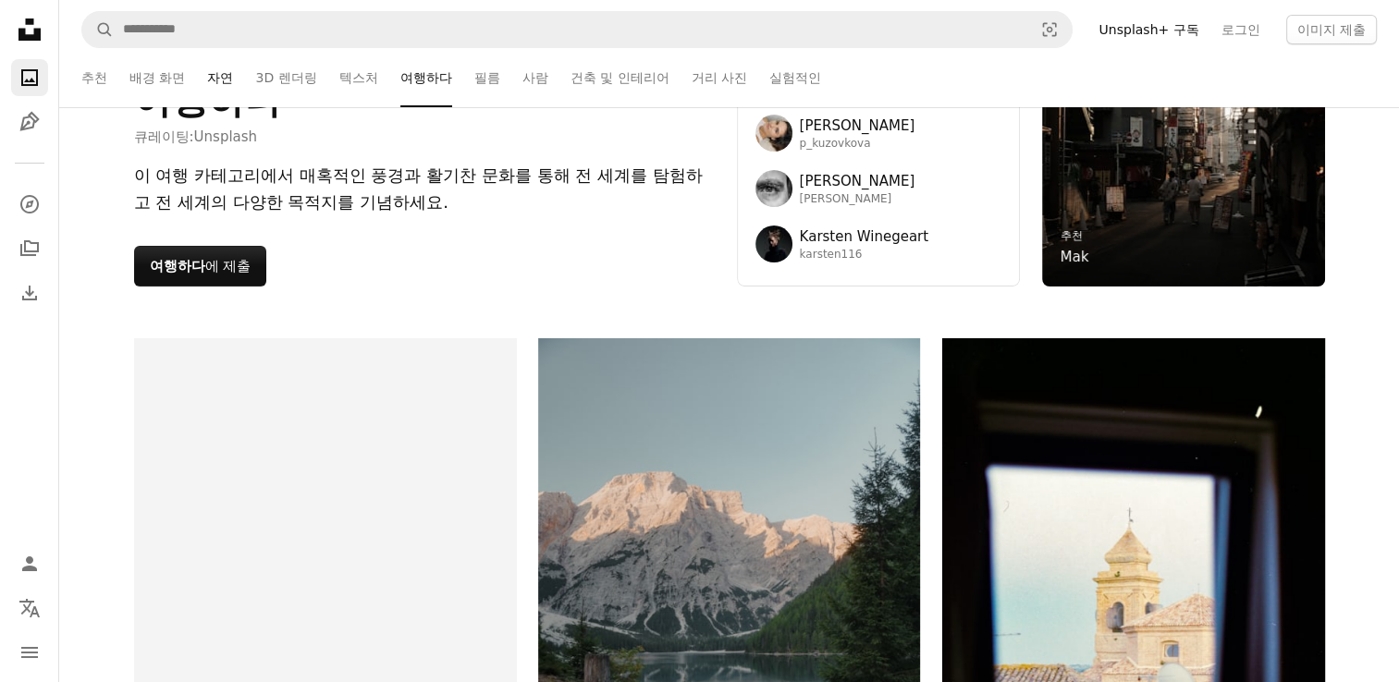
click at [213, 79] on link "자연" at bounding box center [220, 77] width 26 height 59
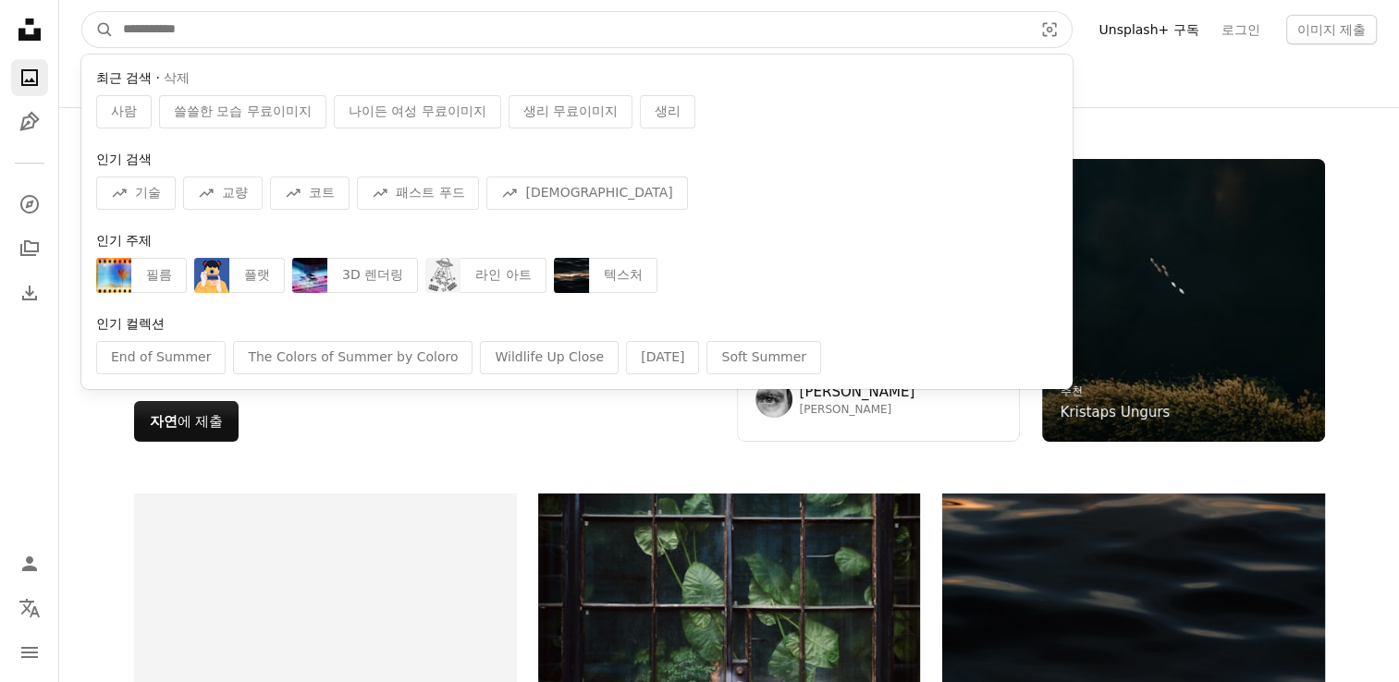
click at [318, 31] on input "사이트 전체에서 이미지 찾기" at bounding box center [570, 29] width 913 height 35
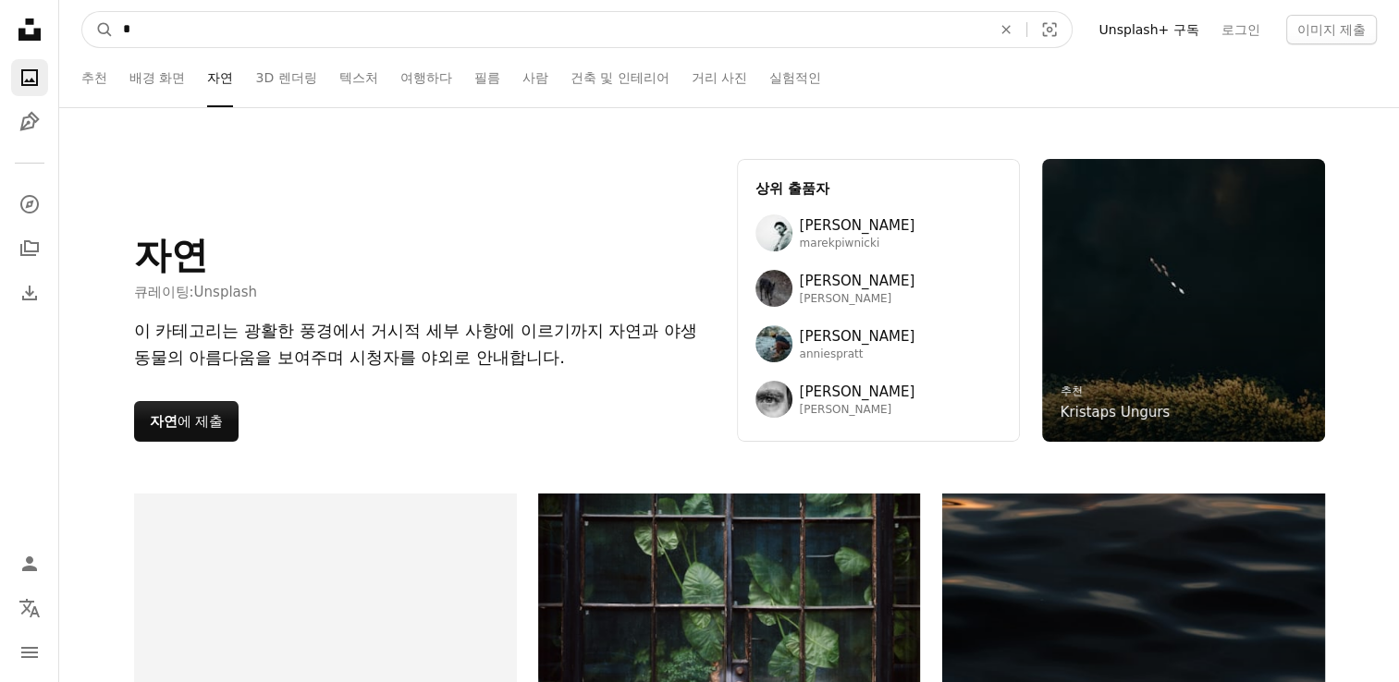
type input "**"
click button "A magnifying glass" at bounding box center [97, 29] width 31 height 35
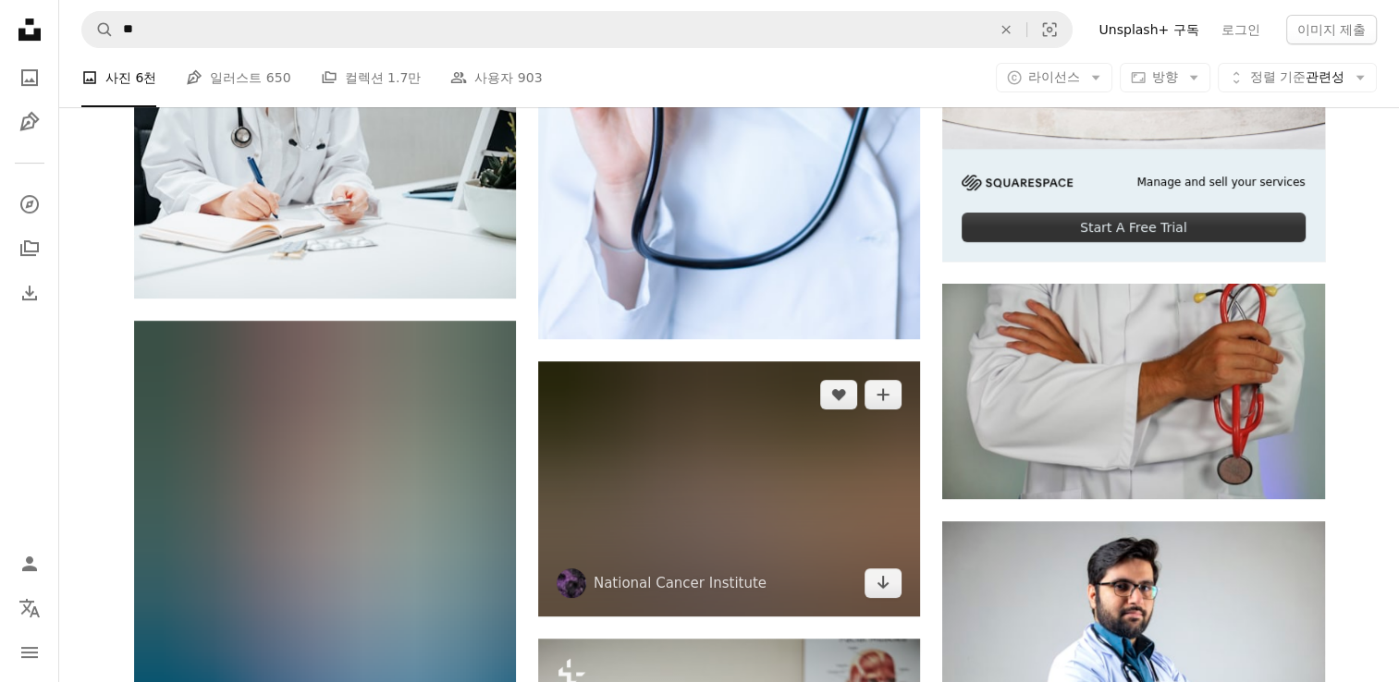
scroll to position [800, 0]
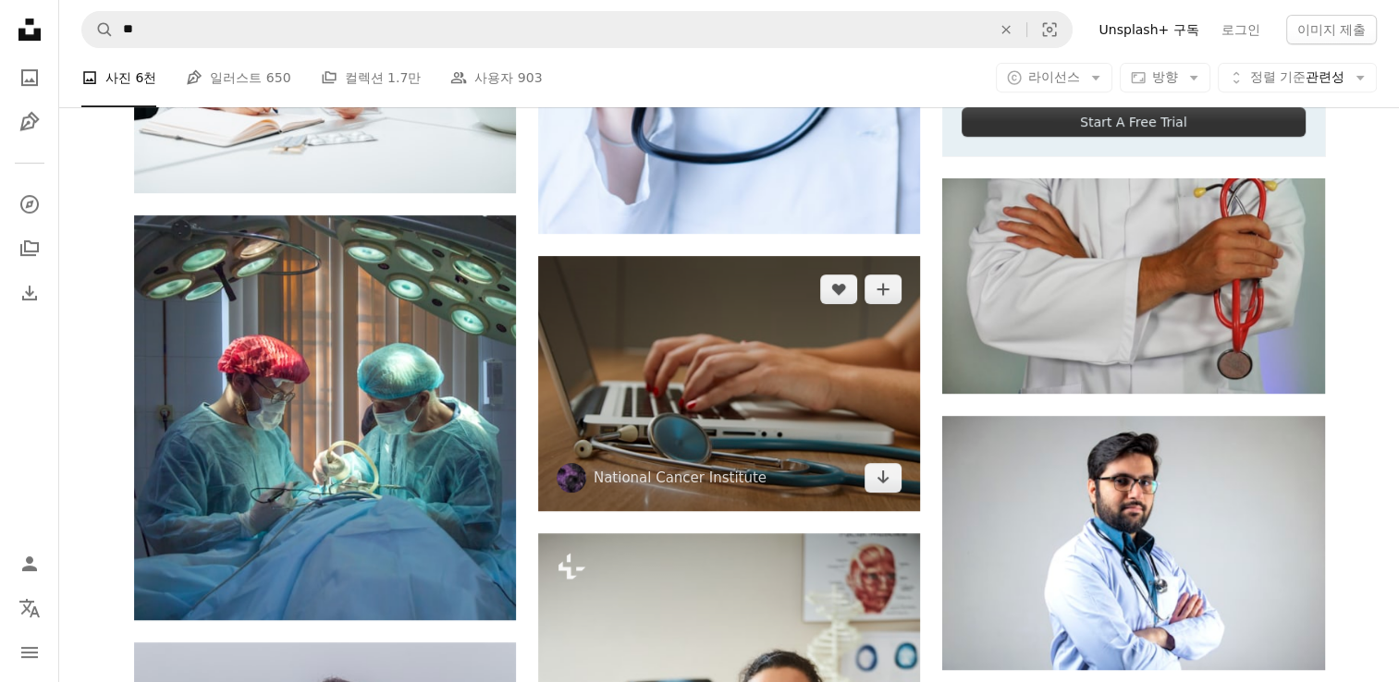
click at [742, 396] on img at bounding box center [729, 383] width 382 height 254
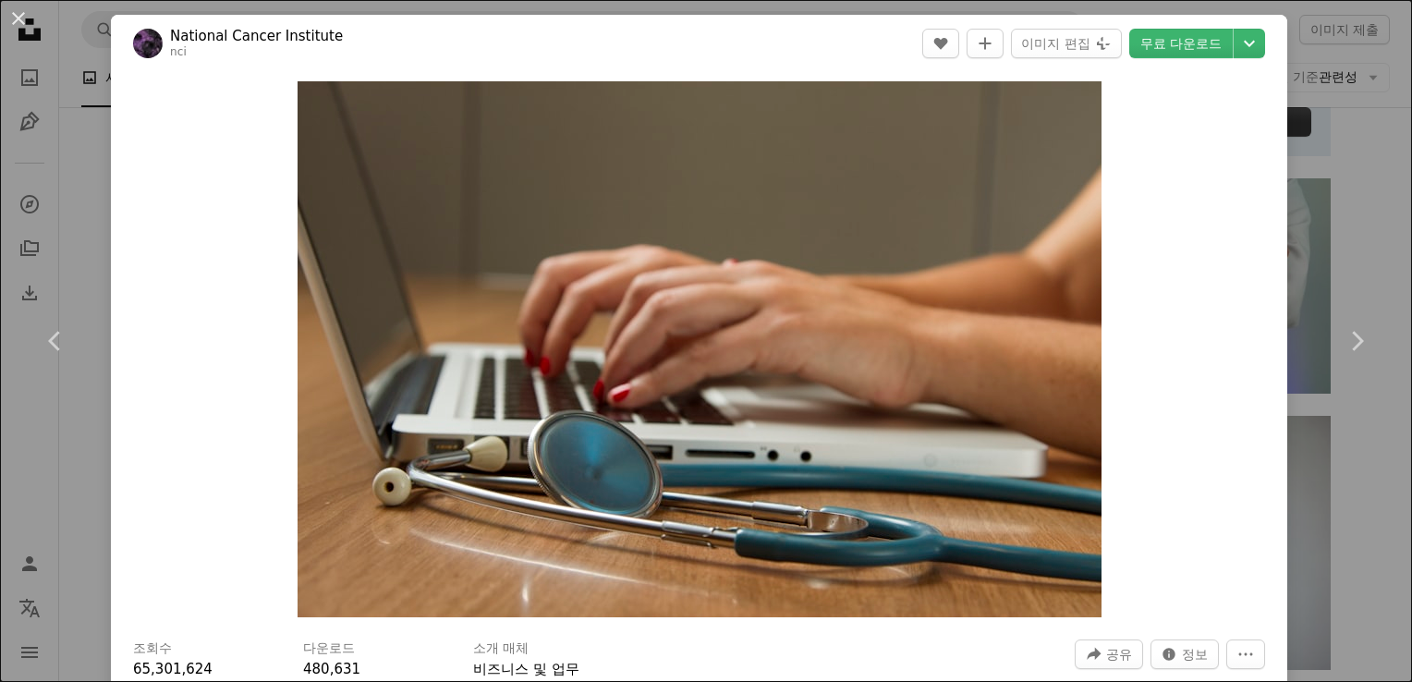
click at [1187, 409] on div "Zoom in" at bounding box center [699, 349] width 1177 height 555
click at [25, 21] on button "An X shape" at bounding box center [18, 18] width 22 height 22
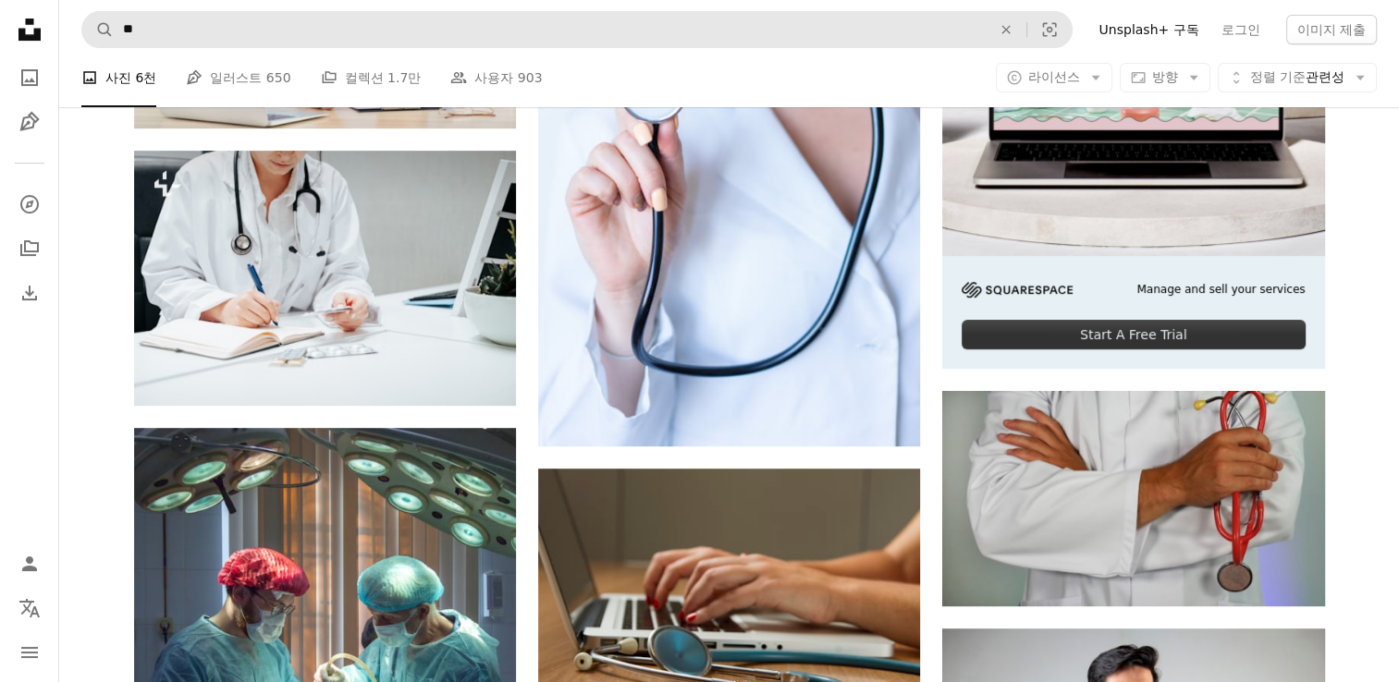
scroll to position [523, 0]
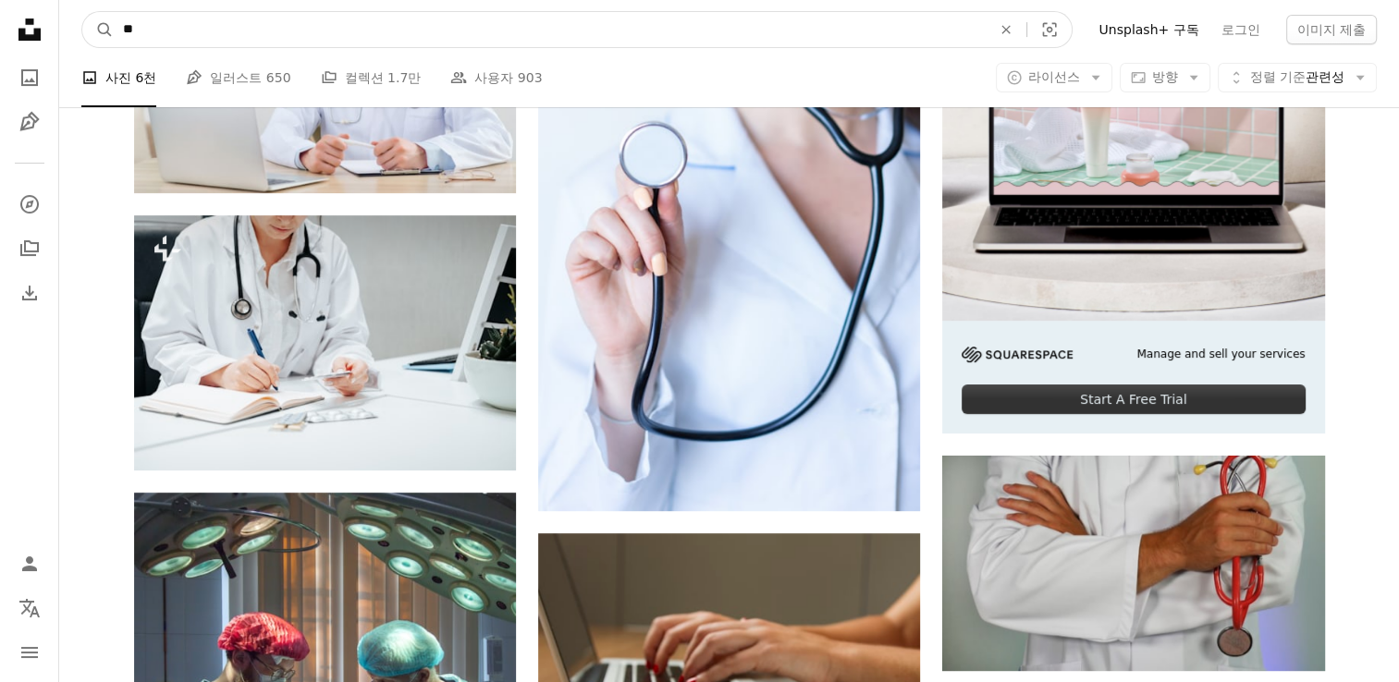
click at [259, 18] on input "**" at bounding box center [550, 29] width 872 height 35
type input "*"
type input "**"
click at [82, 12] on button "A magnifying glass" at bounding box center [97, 29] width 31 height 35
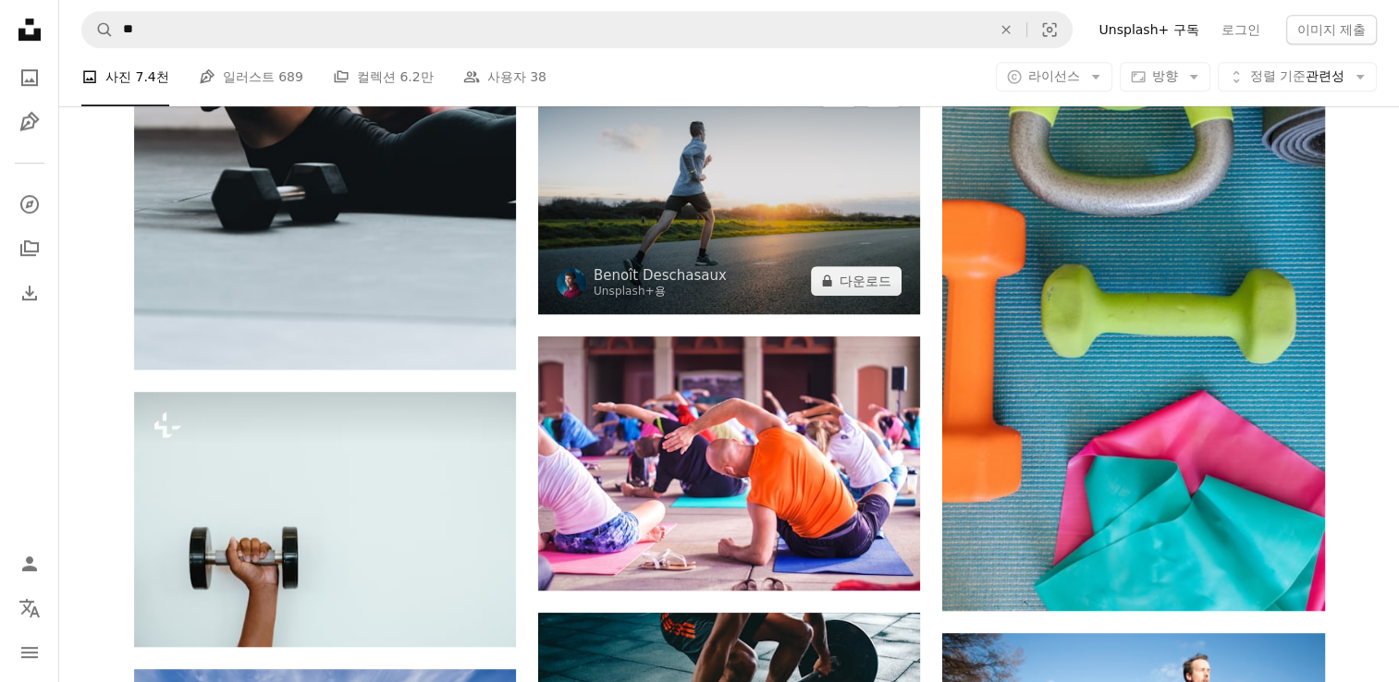
scroll to position [1294, 0]
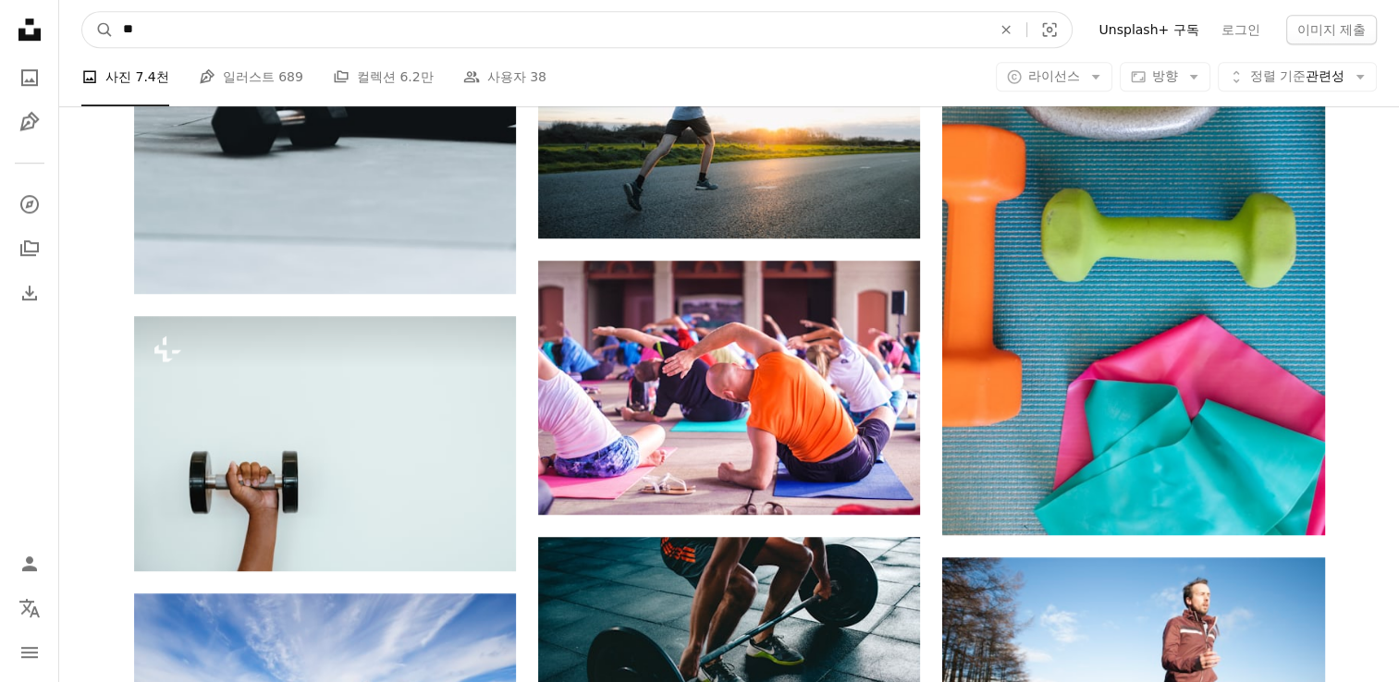
click at [257, 31] on input "**" at bounding box center [550, 29] width 872 height 35
type input "*"
type input "**"
click button "A magnifying glass" at bounding box center [97, 29] width 31 height 35
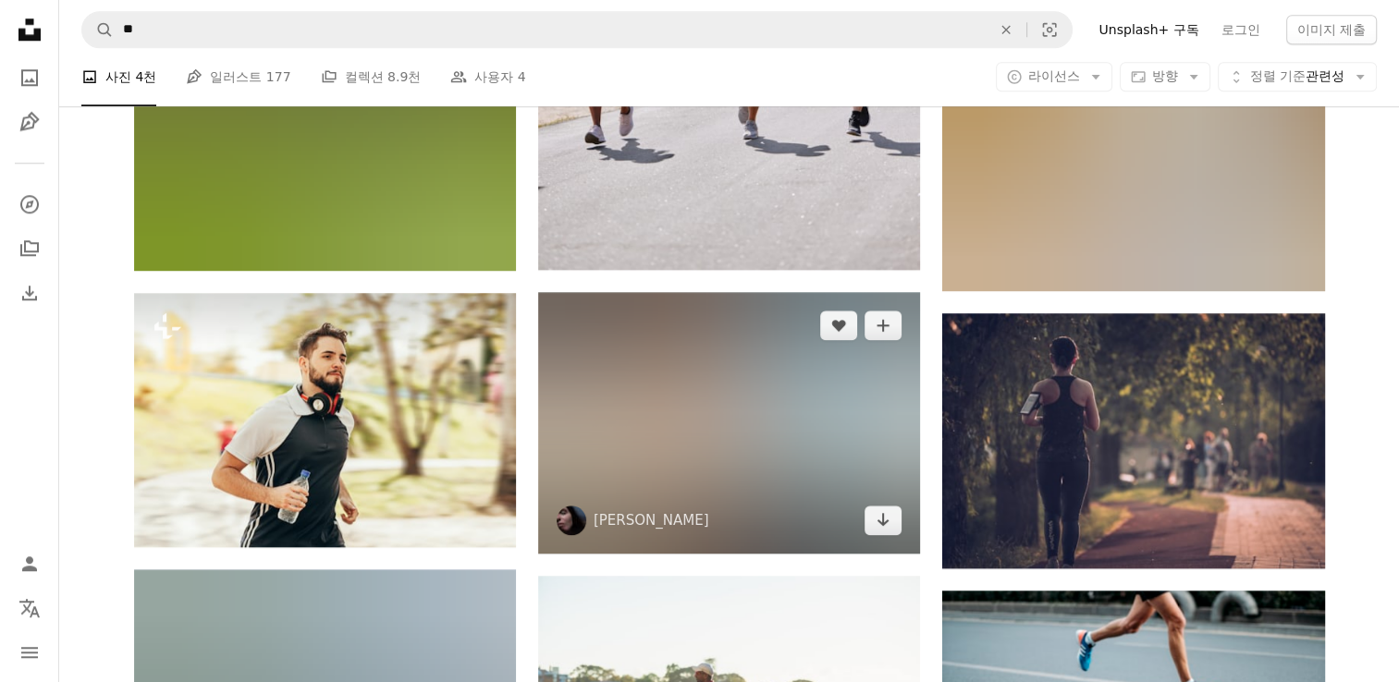
scroll to position [1849, 0]
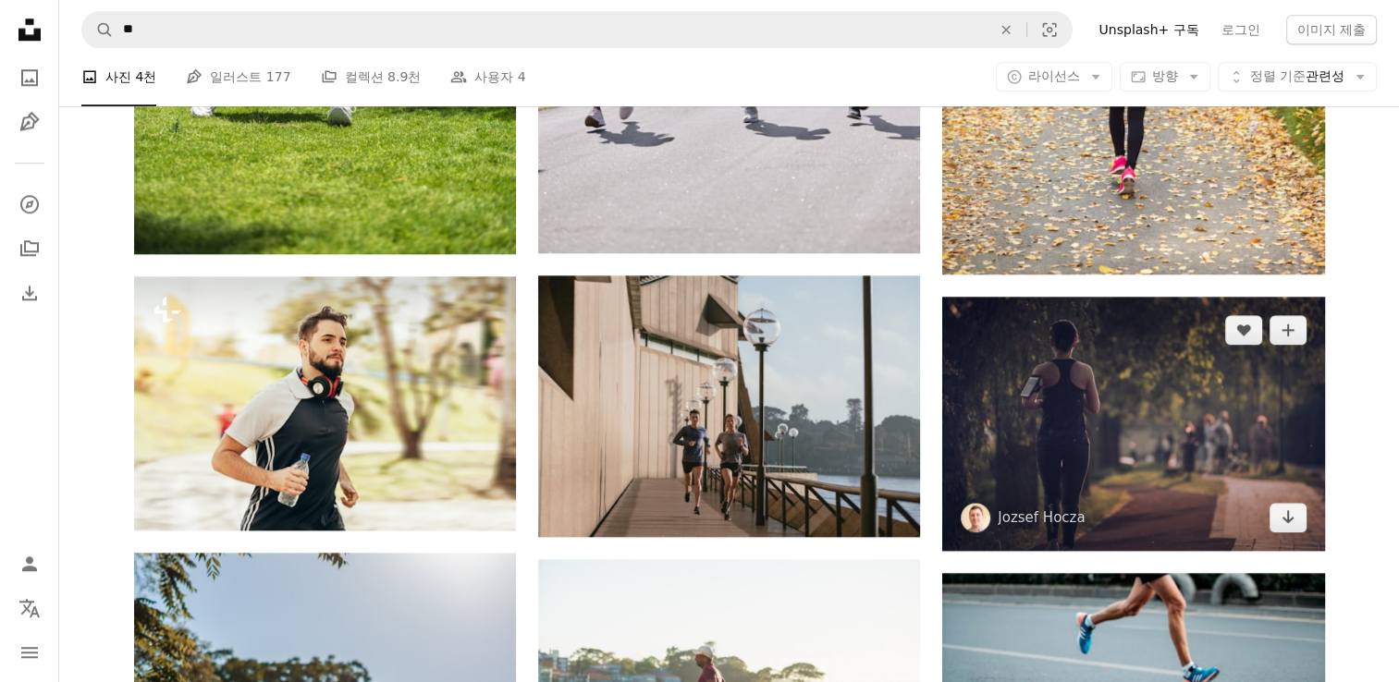
click at [1061, 375] on img at bounding box center [1133, 424] width 382 height 254
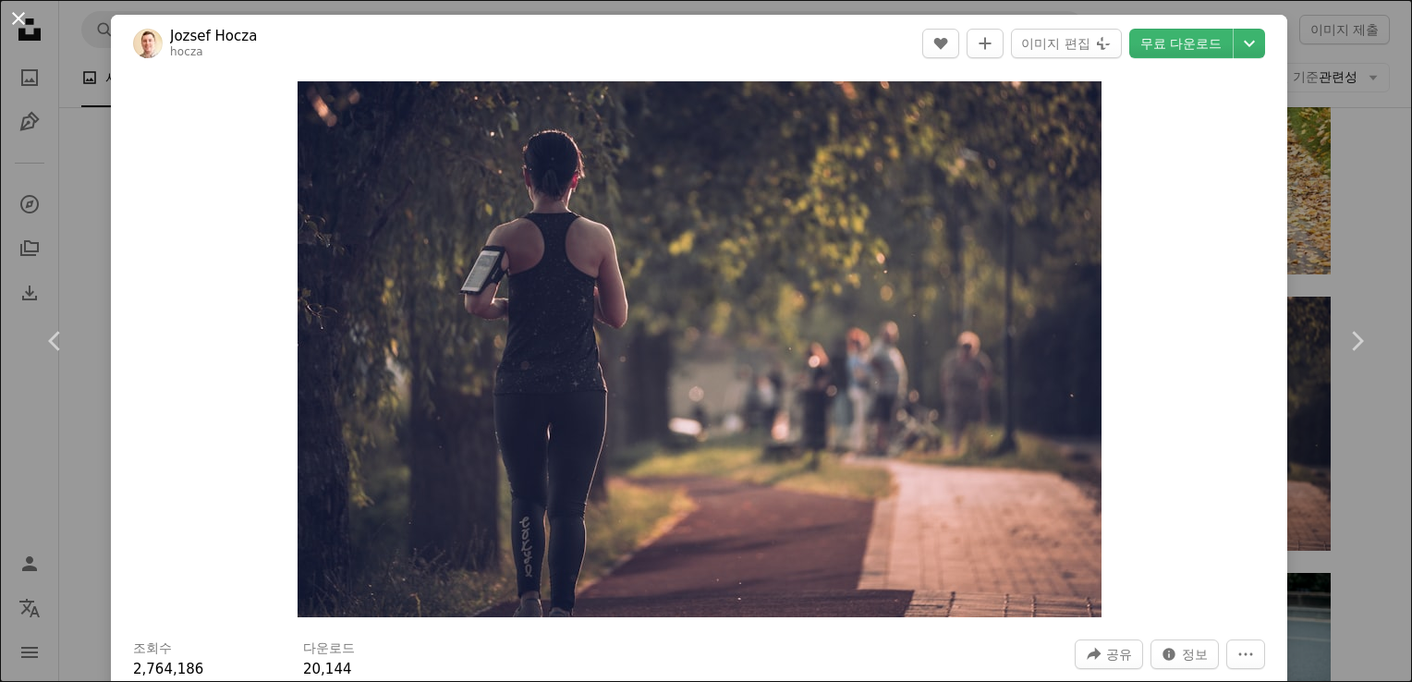
click at [26, 19] on button "An X shape" at bounding box center [18, 18] width 22 height 22
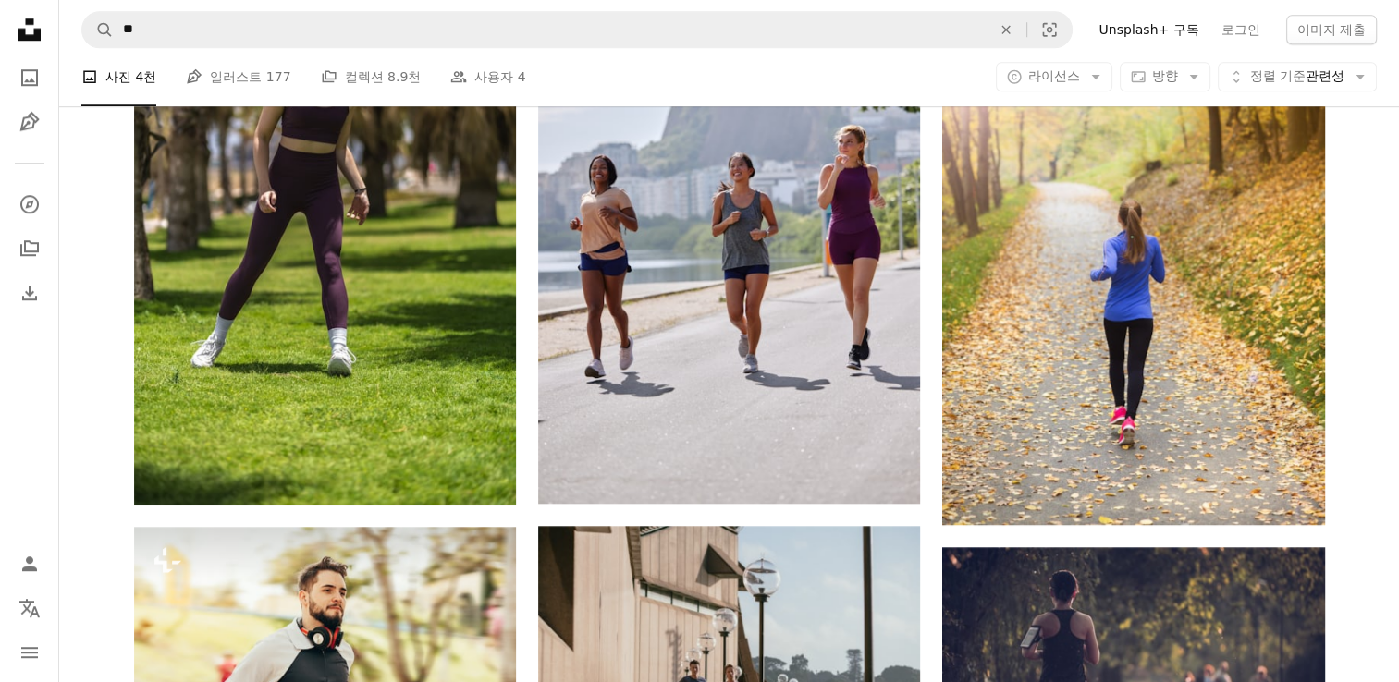
scroll to position [1387, 0]
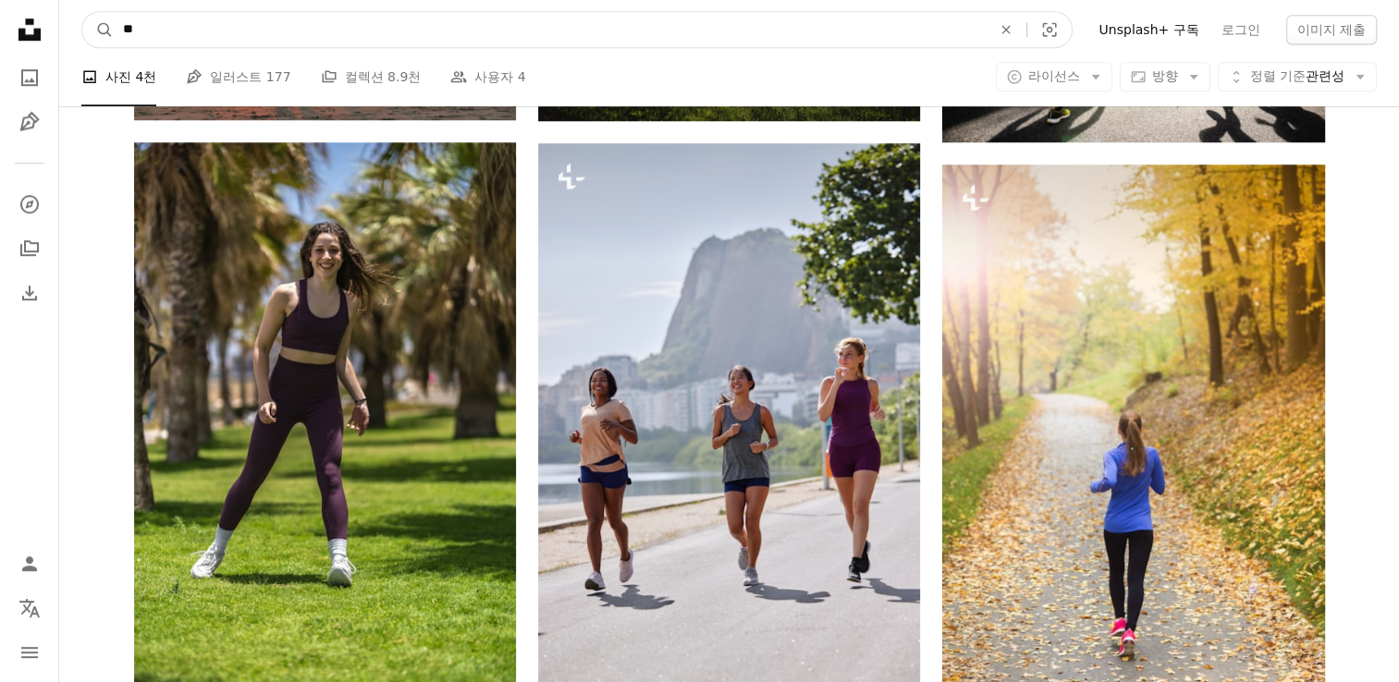
click at [214, 17] on input "**" at bounding box center [550, 29] width 872 height 35
type input "*"
type input "*****"
click button "A magnifying glass" at bounding box center [97, 29] width 31 height 35
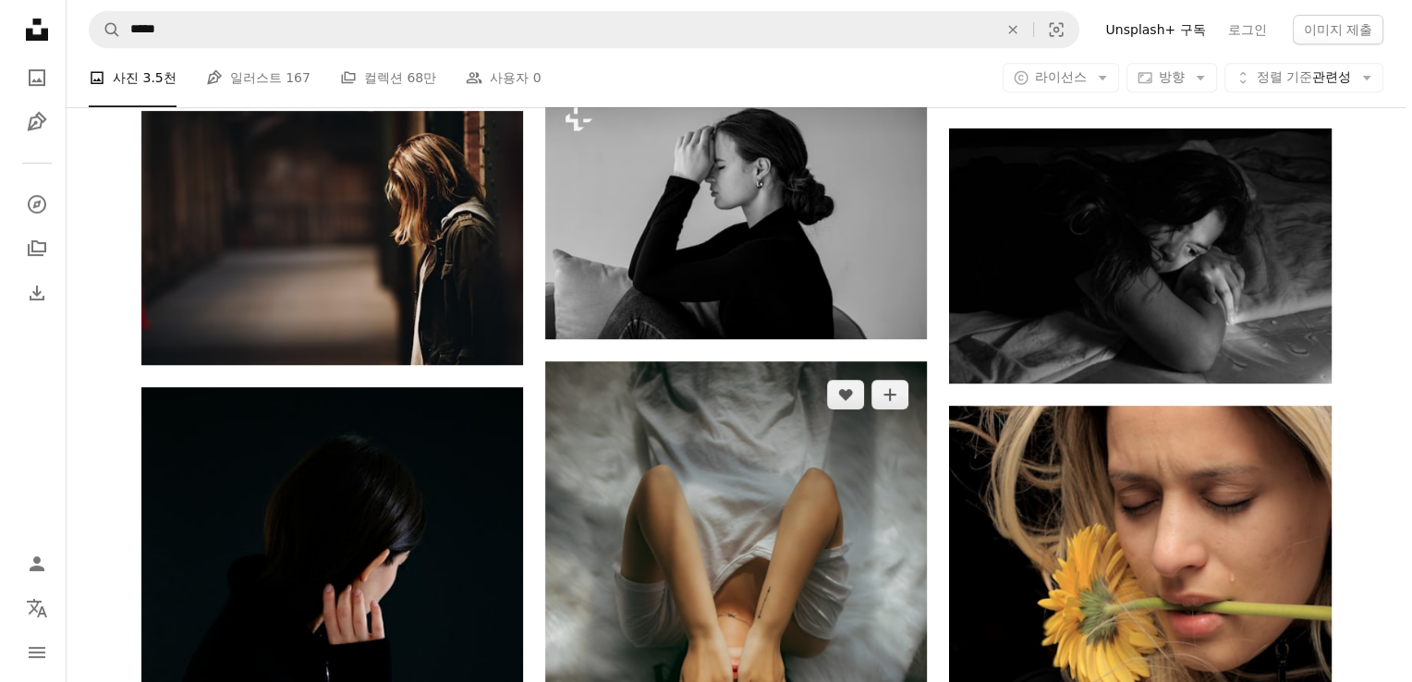
scroll to position [924, 0]
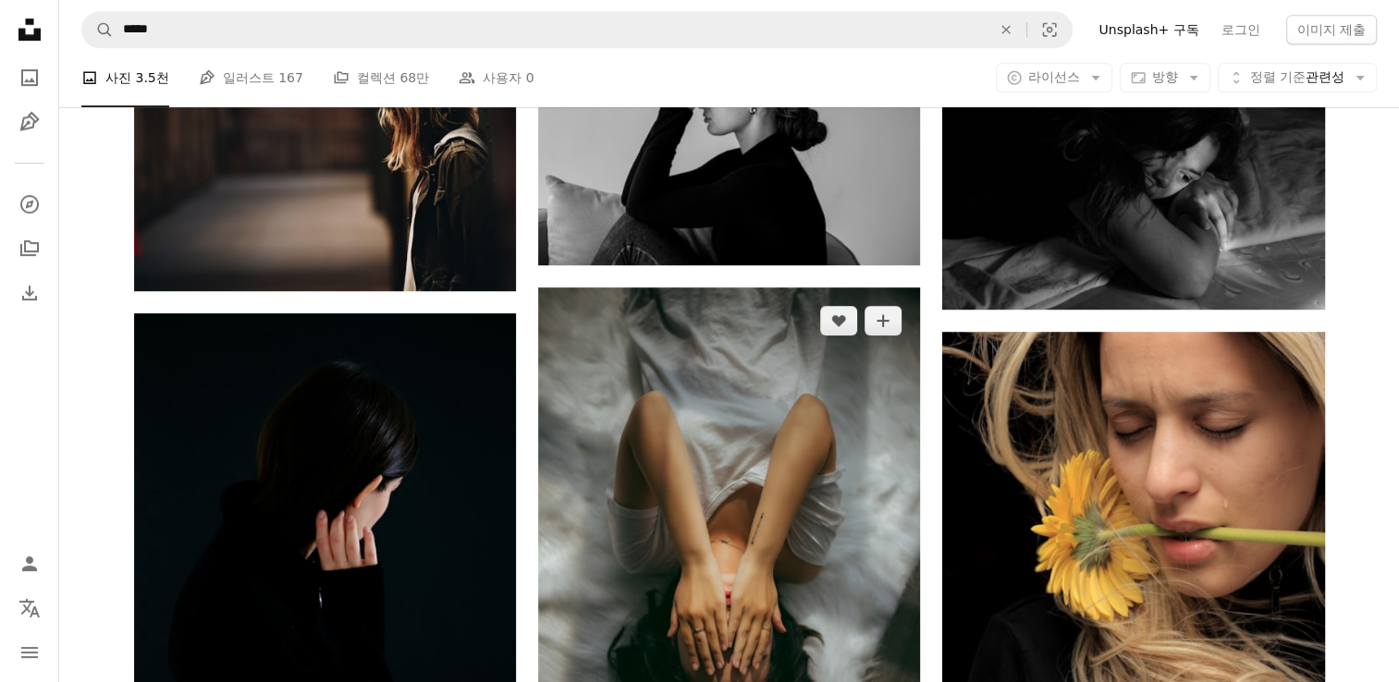
click at [829, 456] on img at bounding box center [729, 573] width 382 height 573
